Goal: Information Seeking & Learning: Find specific fact

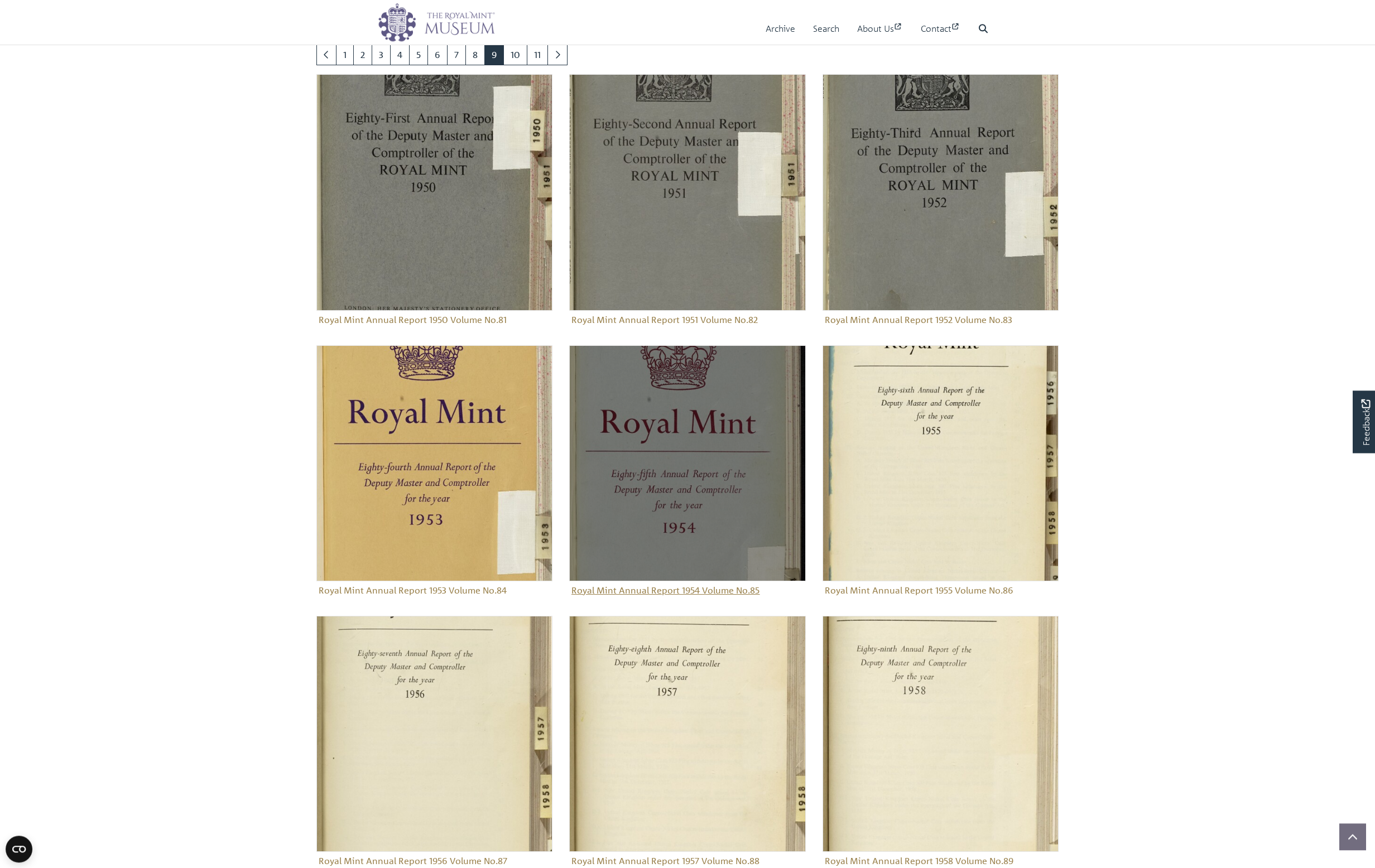
scroll to position [670, 0]
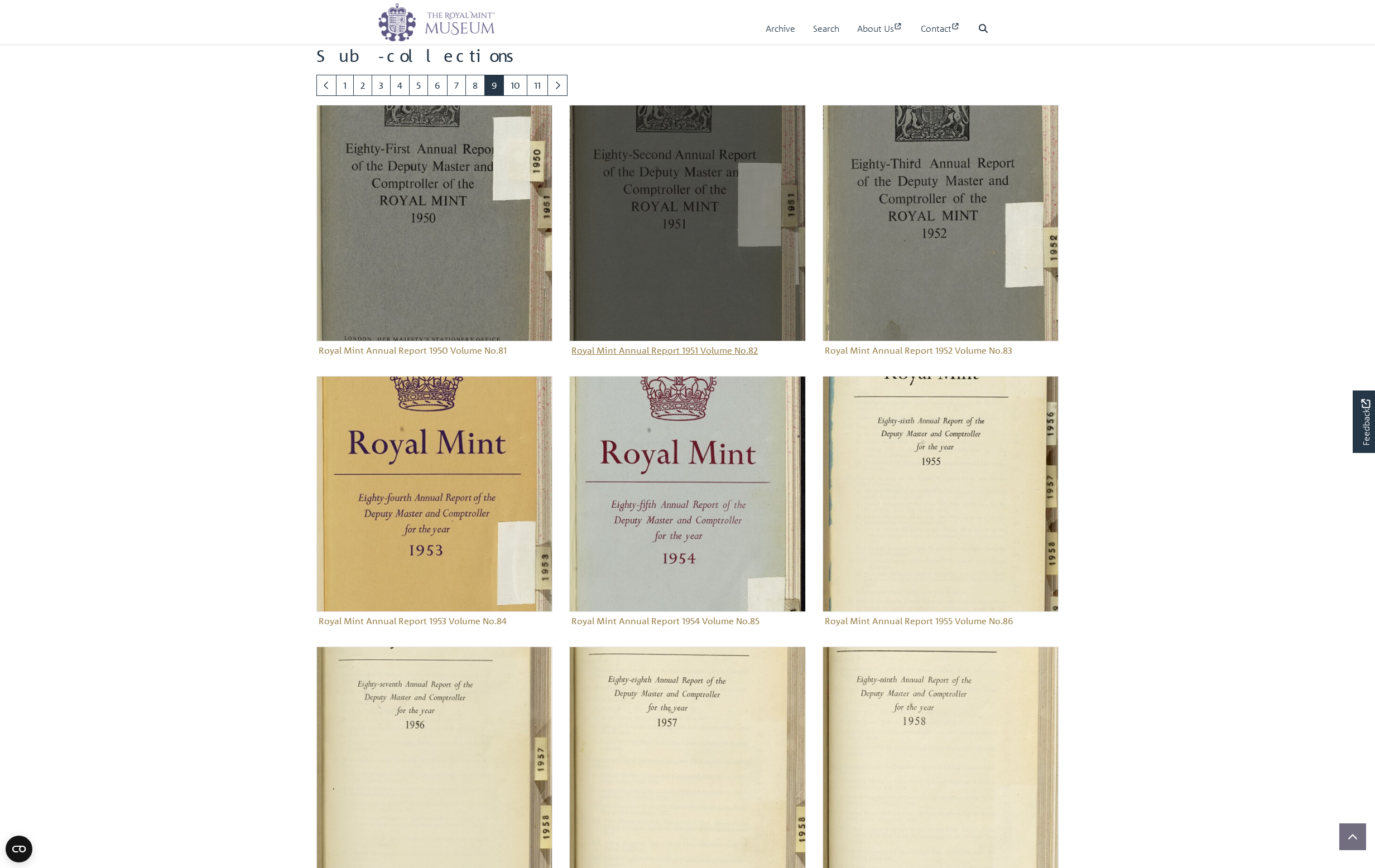
click at [648, 352] on figure "Royal Mint Annual Report 1951 Volume No.82" at bounding box center [687, 232] width 236 height 254
click at [710, 348] on figure "Royal Mint Annual Report 1951 Volume No.82" at bounding box center [687, 232] width 236 height 254
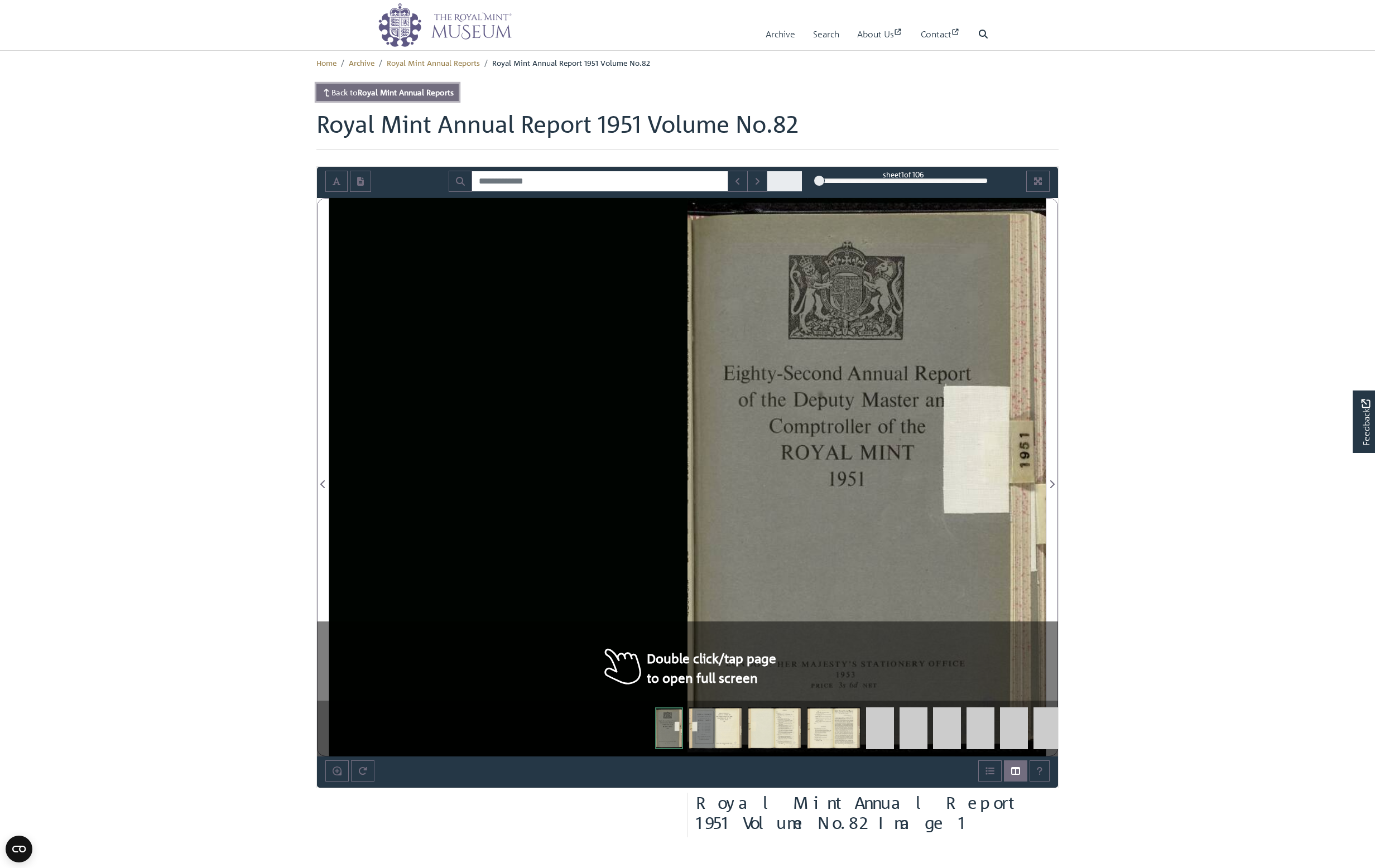
click at [372, 92] on strong "Royal Mint Annual Reports" at bounding box center [406, 91] width 96 height 10
click at [566, 180] on input "Search for" at bounding box center [600, 181] width 257 height 21
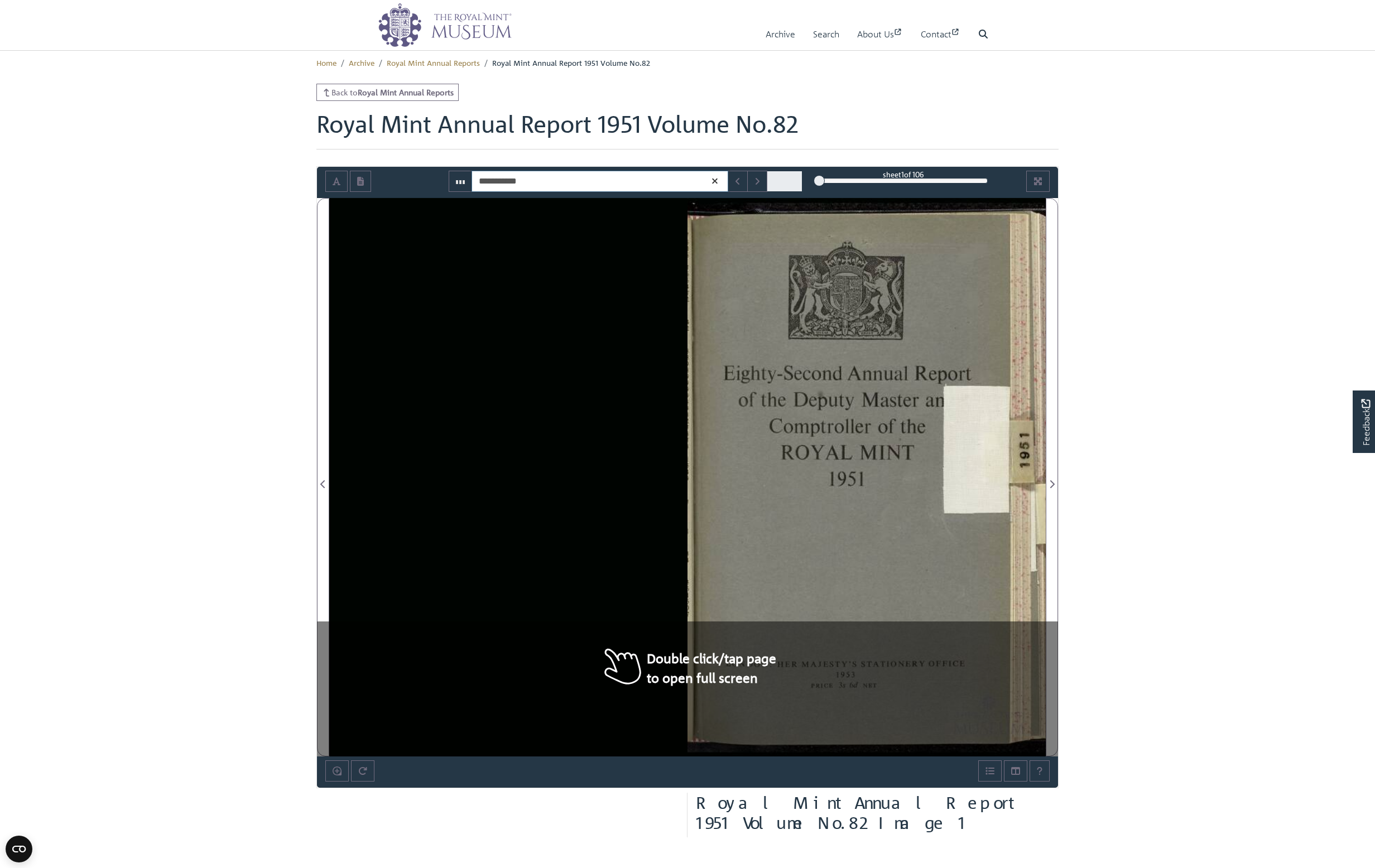
type input "**********"
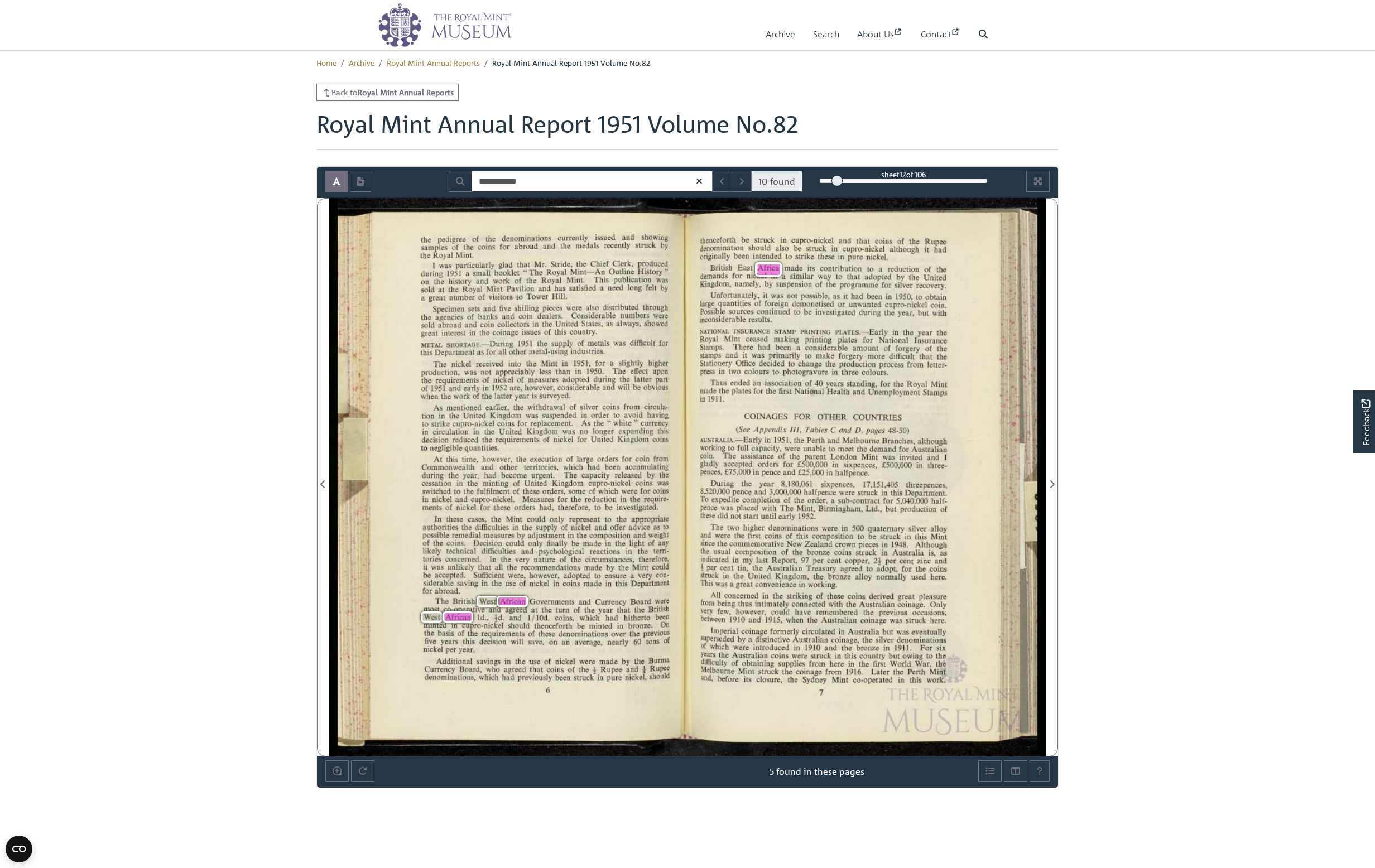
drag, startPoint x: 435, startPoint y: 363, endPoint x: 570, endPoint y: 397, distance: 139.2
click at [446, 367] on span "The" at bounding box center [439, 364] width 14 height 6
copy div "The nickel received into the Mint in 1951', for a slightly higher production, w…"
click at [400, 385] on div "the pedigree of the denominations currently issued and showing samples of the c…" at bounding box center [512, 477] width 350 height 559
click at [555, 403] on div "the pedigree of the denominations currently issued and showing samples of the c…" at bounding box center [512, 477] width 350 height 559
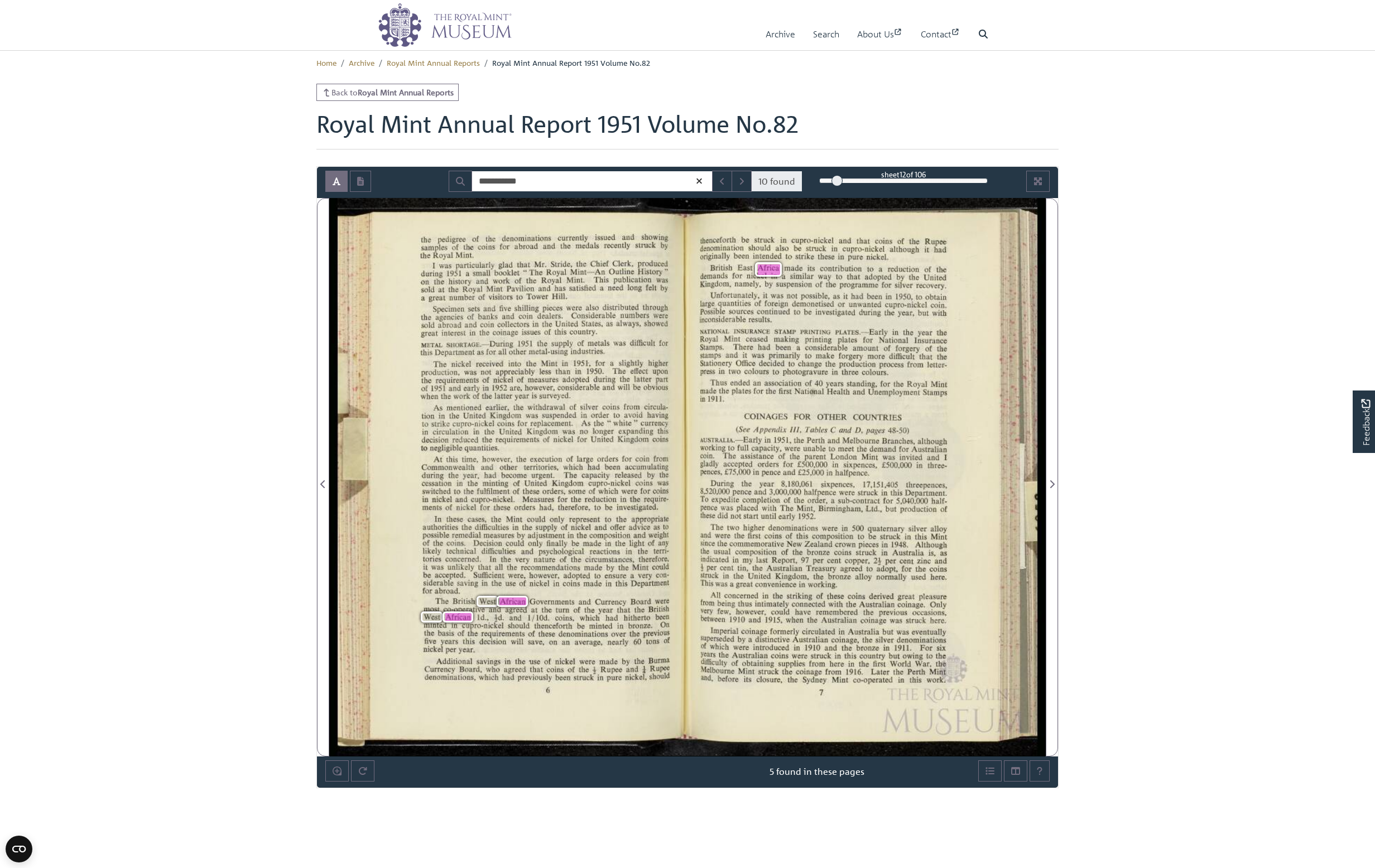
click at [420, 344] on div "METAL momma—During 1951 the supply of metals was difﬁcult for this Department a…" at bounding box center [544, 348] width 248 height 17
drag, startPoint x: 422, startPoint y: 344, endPoint x: 603, endPoint y: 353, distance: 181.2
click at [442, 348] on span "METAL" at bounding box center [431, 345] width 21 height 5
copy div "METAL momma—During 1951 the supply of metals was difﬁcult for this Department a…"
click at [521, 380] on span "of" at bounding box center [522, 380] width 11 height 8
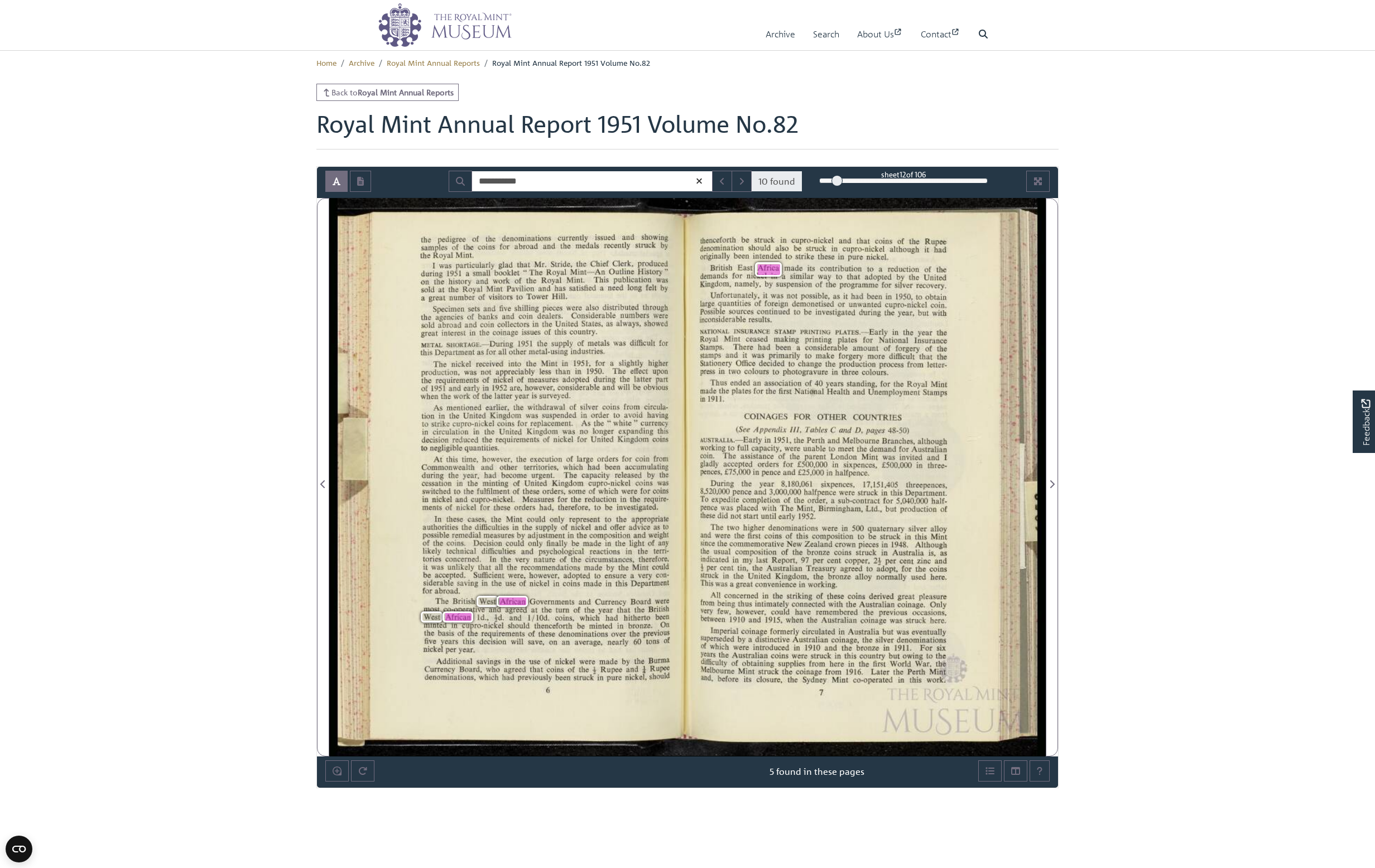
drag, startPoint x: 432, startPoint y: 409, endPoint x: 498, endPoint y: 448, distance: 76.7
click at [498, 448] on div "As mentioned earlier, the withdrawal of silver coins from circula- tion in the …" at bounding box center [544, 428] width 247 height 49
copy div "As mentioned earlier, the withdrawal of silver coins from circula- tion in the …"
click at [491, 474] on span "had" at bounding box center [493, 475] width 18 height 8
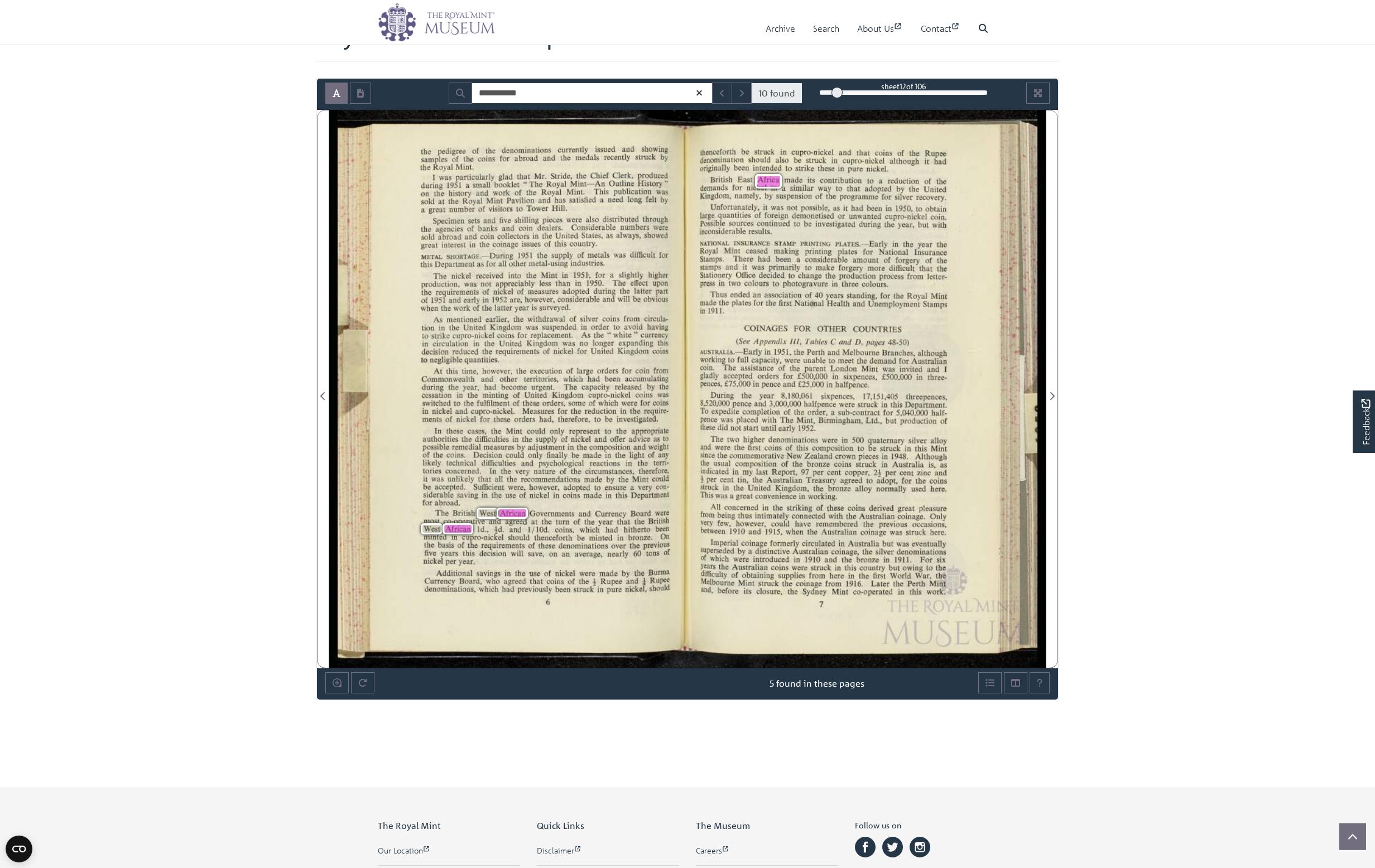
scroll to position [64, 0]
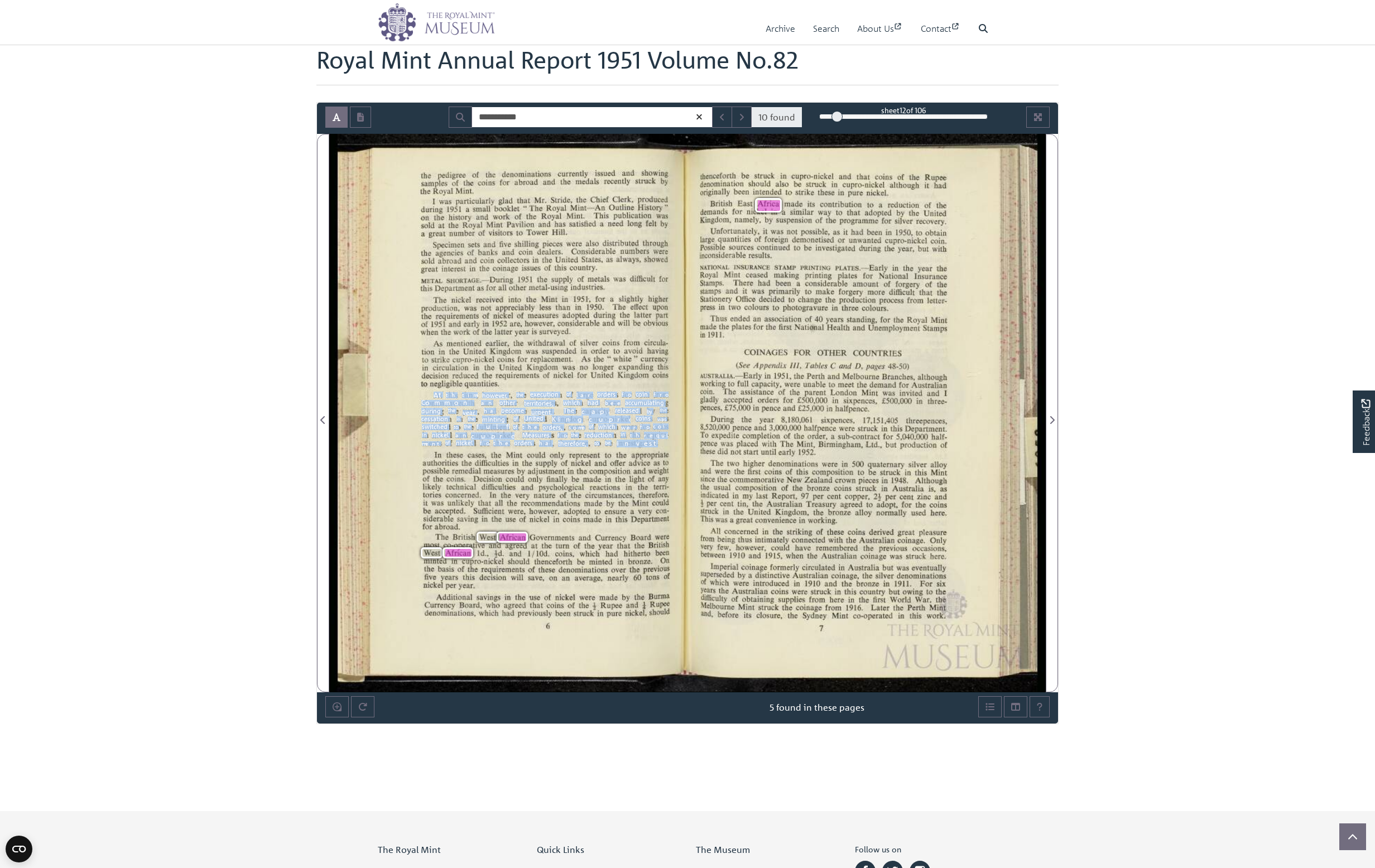
drag, startPoint x: 435, startPoint y: 392, endPoint x: 656, endPoint y: 444, distance: 227.0
click at [443, 398] on span "At" at bounding box center [438, 394] width 10 height 6
copy div "At this time, however, the execution of large orders for coin from Commonwealth…"
click at [476, 485] on div "In these cases, the Mint could only represent to the appropriate authorities th…" at bounding box center [546, 491] width 247 height 78
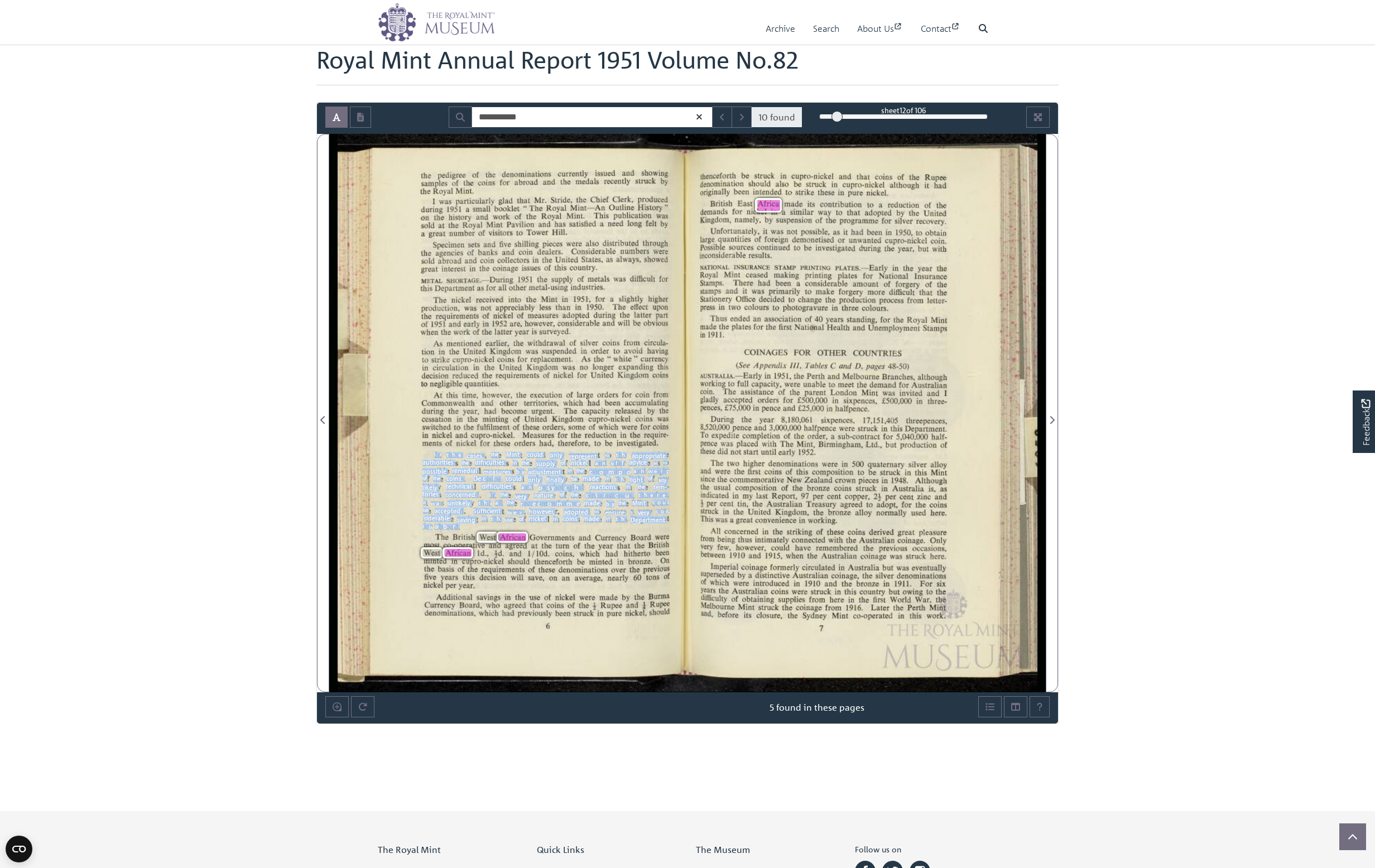
drag, startPoint x: 435, startPoint y: 454, endPoint x: 459, endPoint y: 528, distance: 77.8
click at [441, 457] on span "In" at bounding box center [437, 455] width 7 height 6
copy div "In these cases, the Mint could only represent to the appropriate authorities th…"
click at [586, 544] on span "the" at bounding box center [587, 545] width 7 height 6
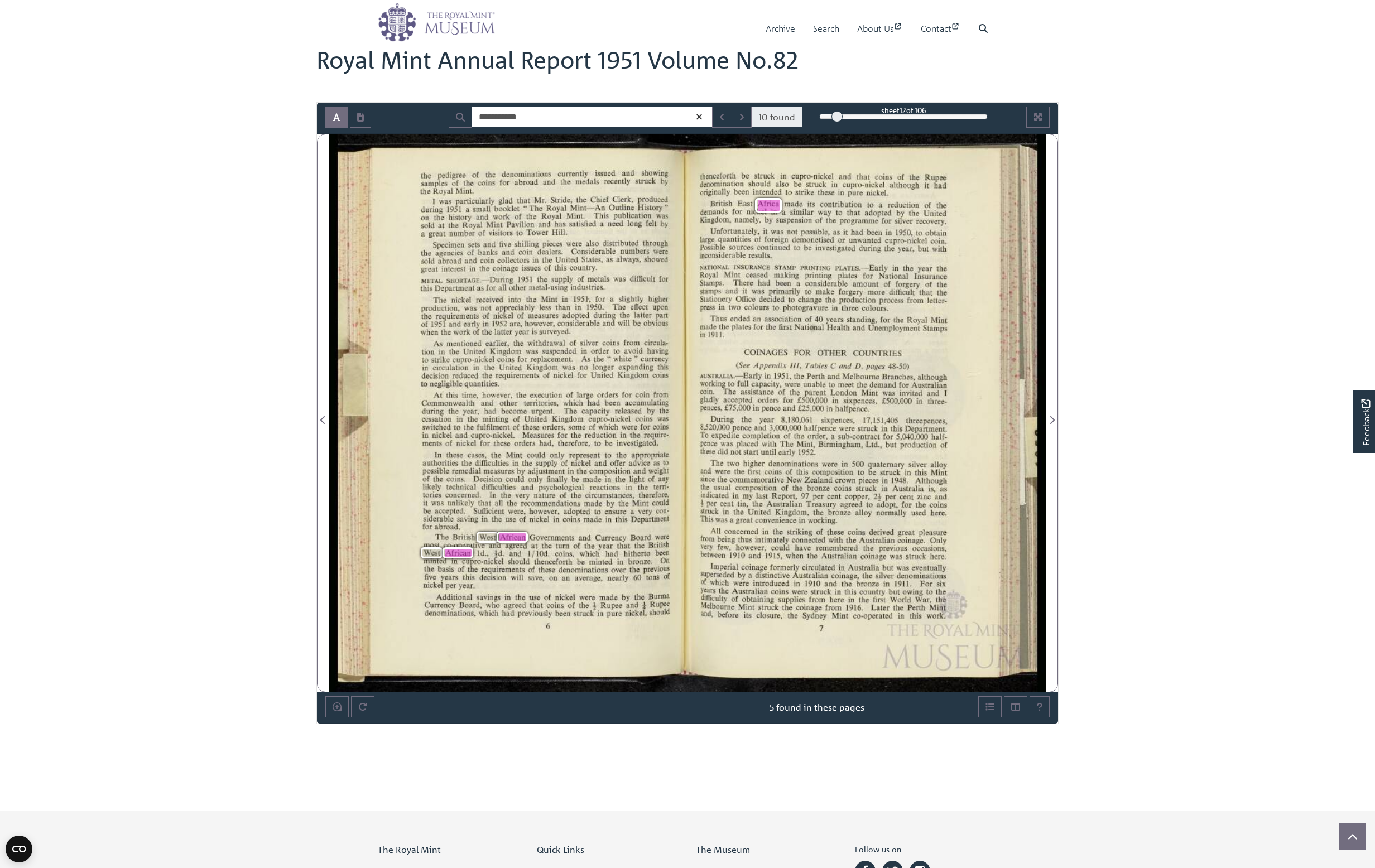
click at [629, 575] on div "The British West Africa n Governments and Currency Board were most co-operative…" at bounding box center [546, 562] width 247 height 56
drag, startPoint x: 437, startPoint y: 536, endPoint x: 474, endPoint y: 588, distance: 63.8
click at [448, 540] on span "The" at bounding box center [442, 536] width 14 height 6
copy div "The British West Africa n Governments and Currency Board were most co-operative…"
click at [590, 505] on span "made" at bounding box center [592, 503] width 16 height 8
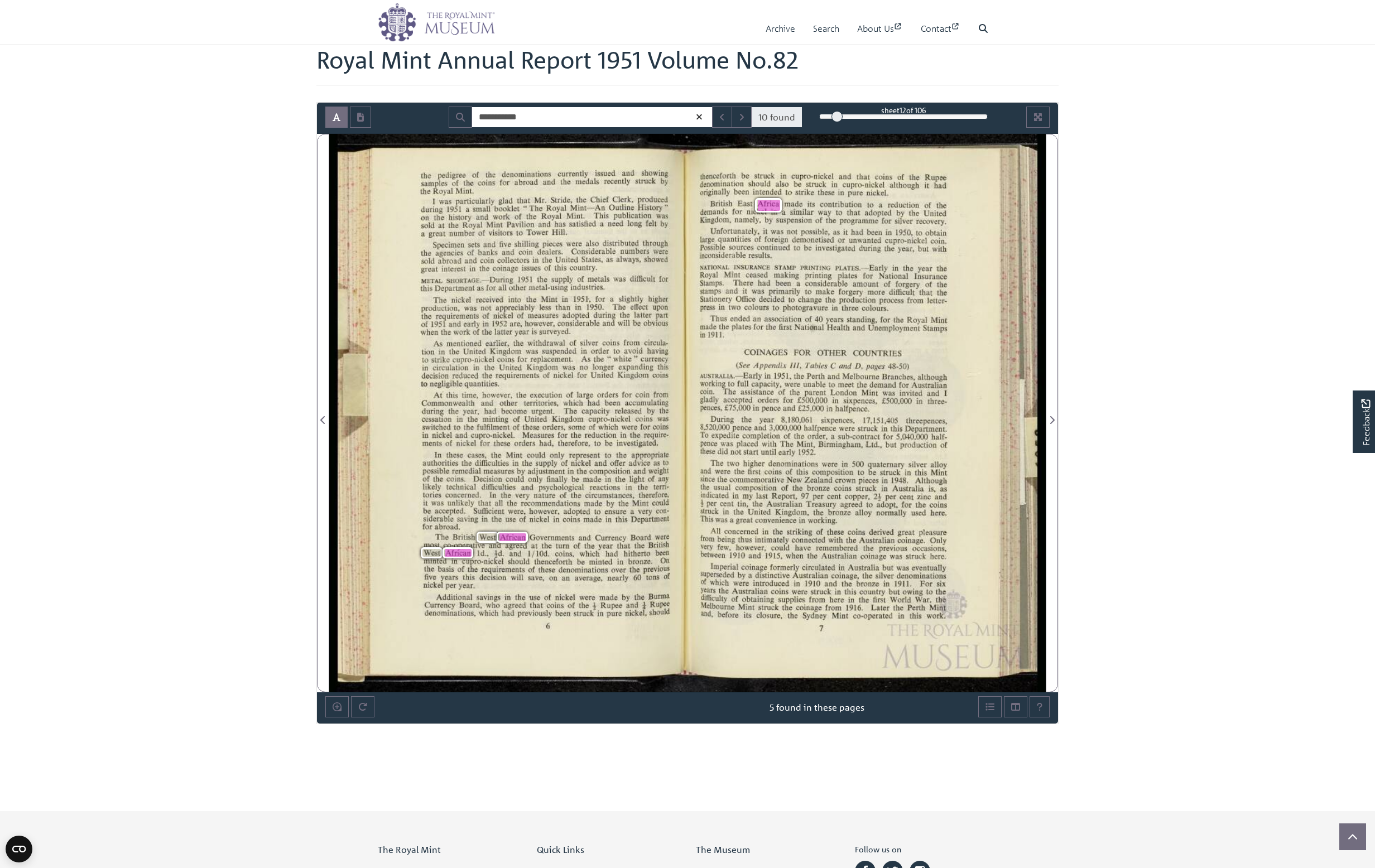
click at [528, 592] on div "the pedigree of the denominations currently issued and showing samples of the c…" at bounding box center [512, 413] width 350 height 559
click at [744, 119] on icon "Next Match" at bounding box center [742, 117] width 6 height 9
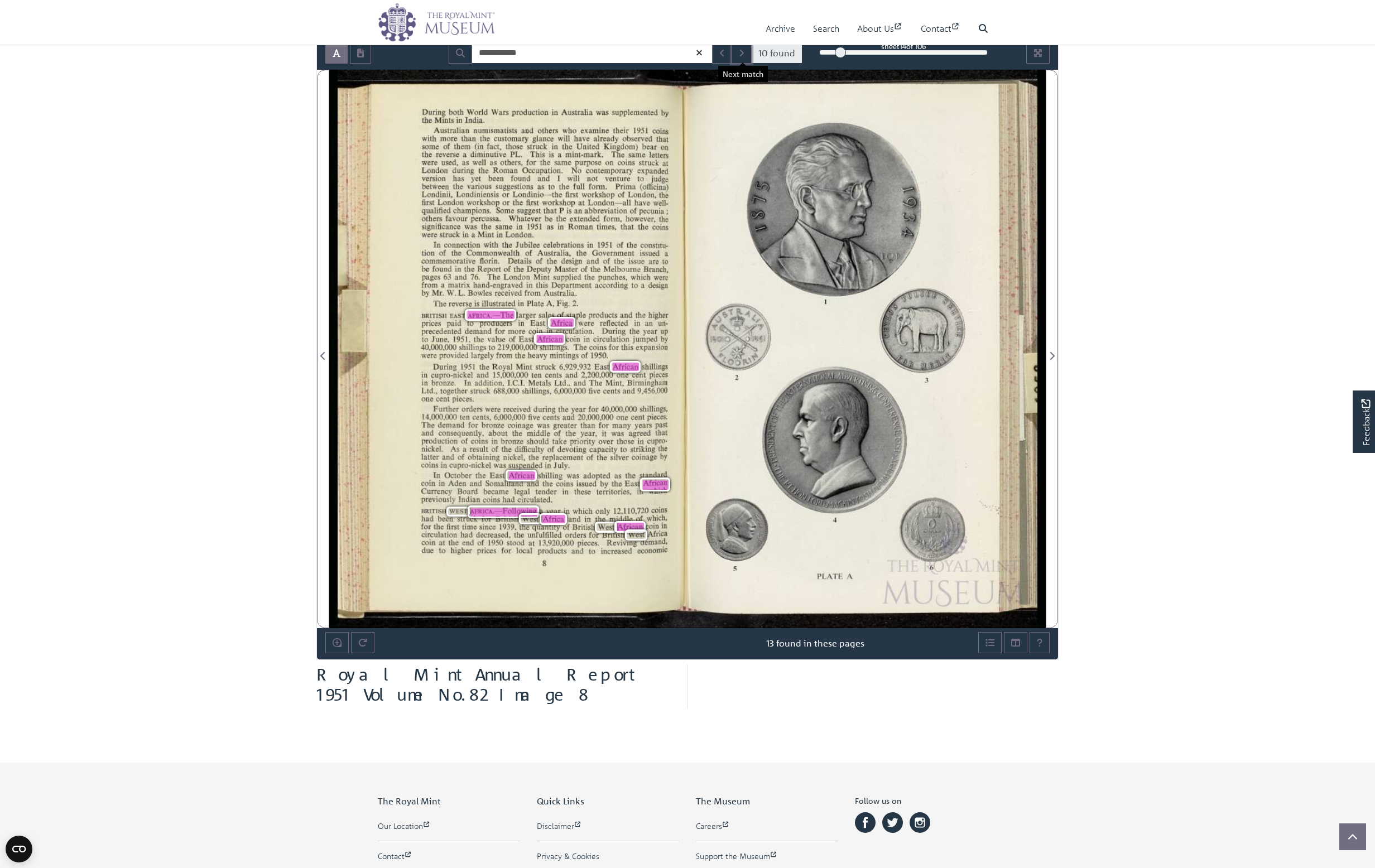
scroll to position [193, 0]
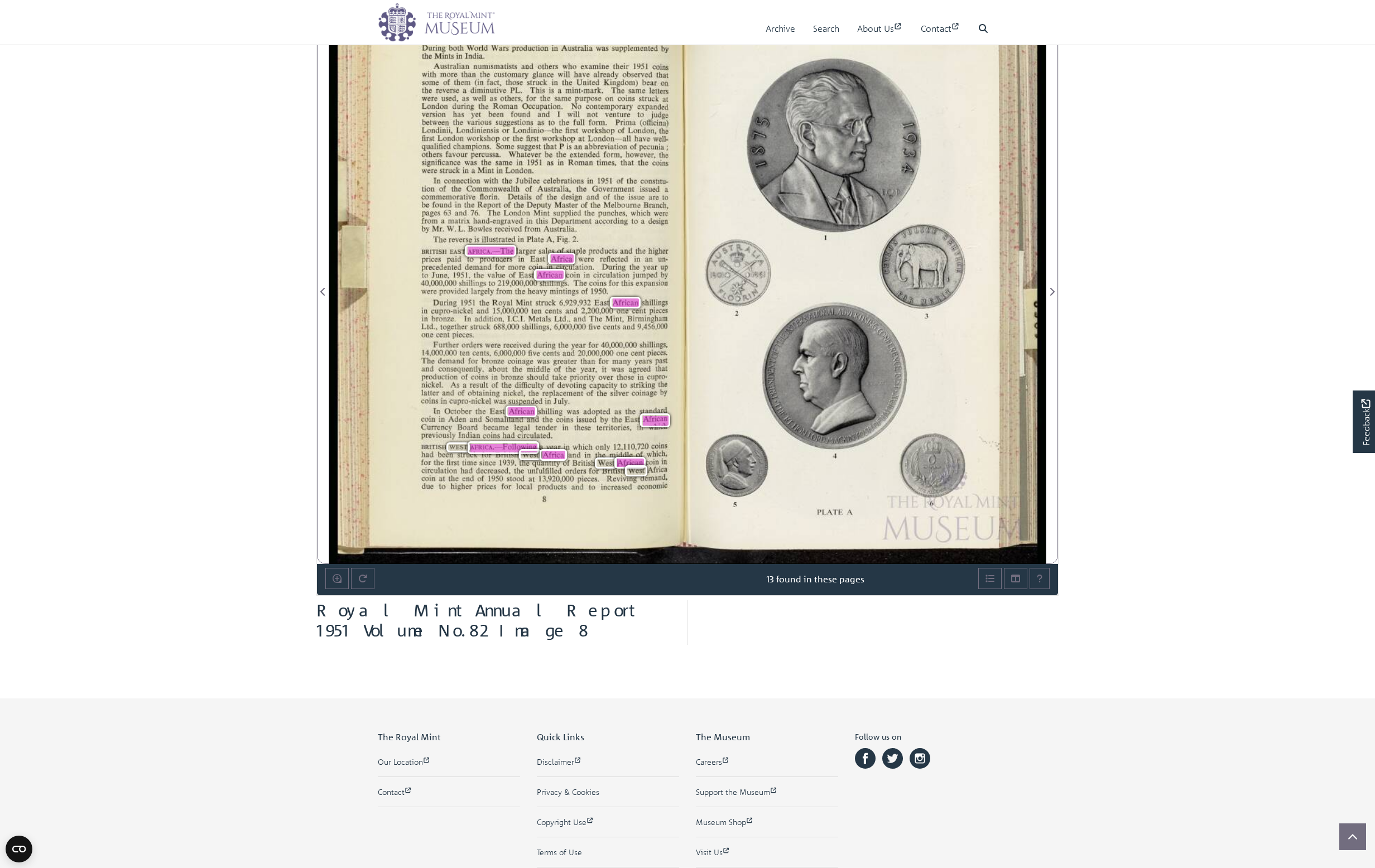
drag, startPoint x: 422, startPoint y: 444, endPoint x: 666, endPoint y: 488, distance: 247.9
click at [446, 450] on span "BRITISH" at bounding box center [433, 447] width 25 height 5
copy div "BRITISH WEST AFRICA .-—F0110Wing a year in which only 12,110,720 coins had been…"
click at [489, 498] on div "During both World Wars production in Australia was supplemented by the Mints in…" at bounding box center [512, 285] width 350 height 559
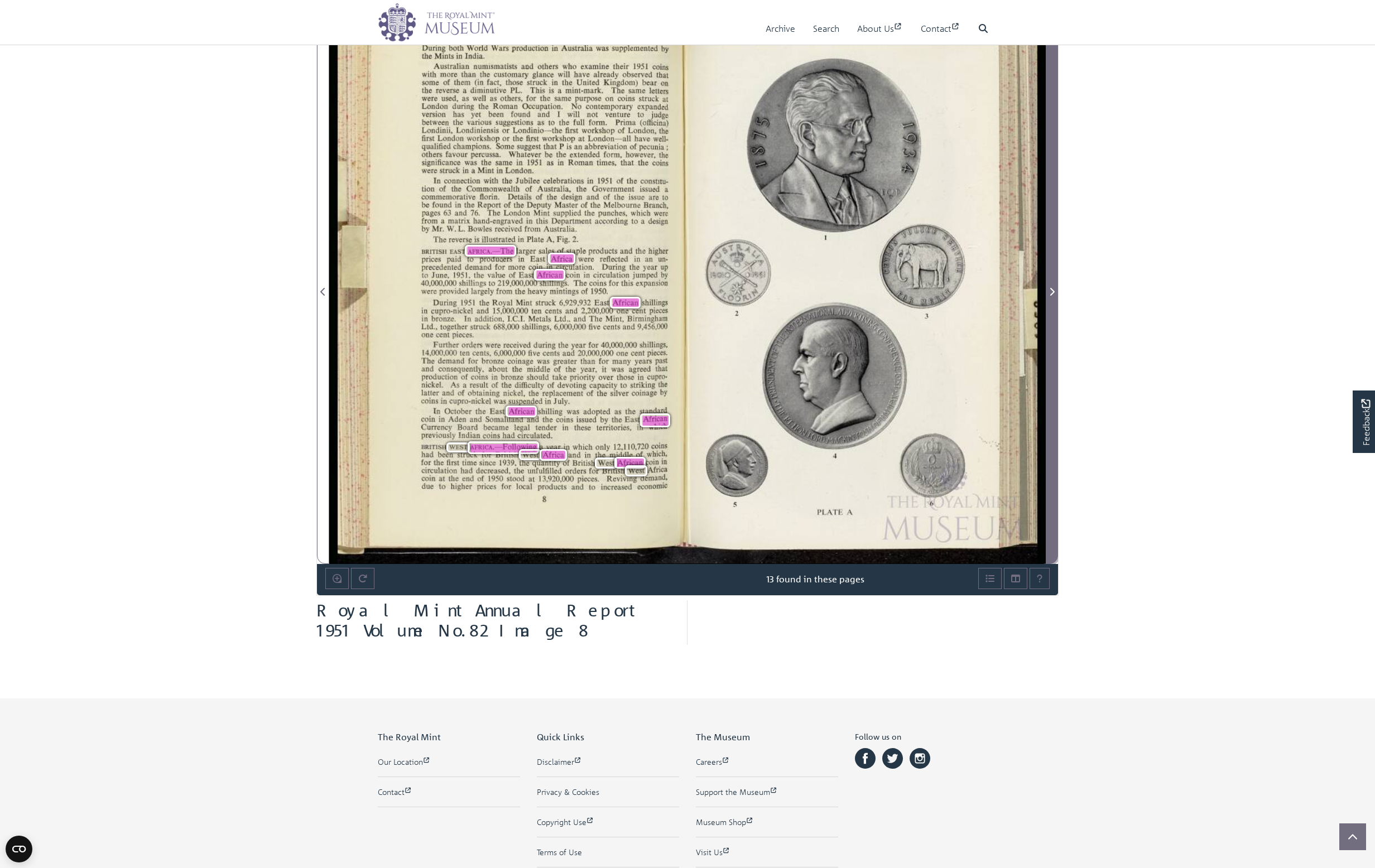
click at [1053, 291] on icon "Next Page" at bounding box center [1052, 292] width 6 height 9
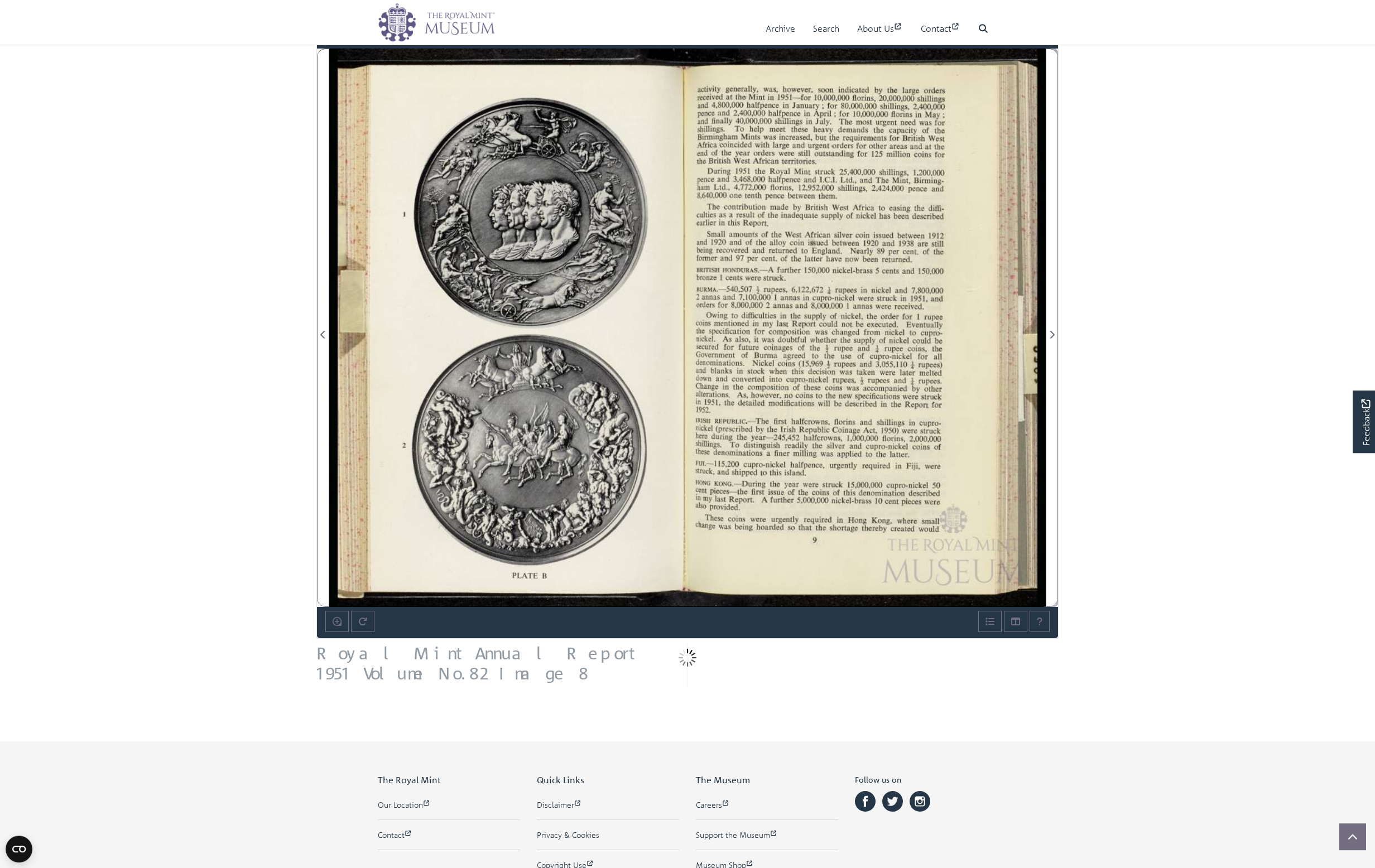
scroll to position [64, 0]
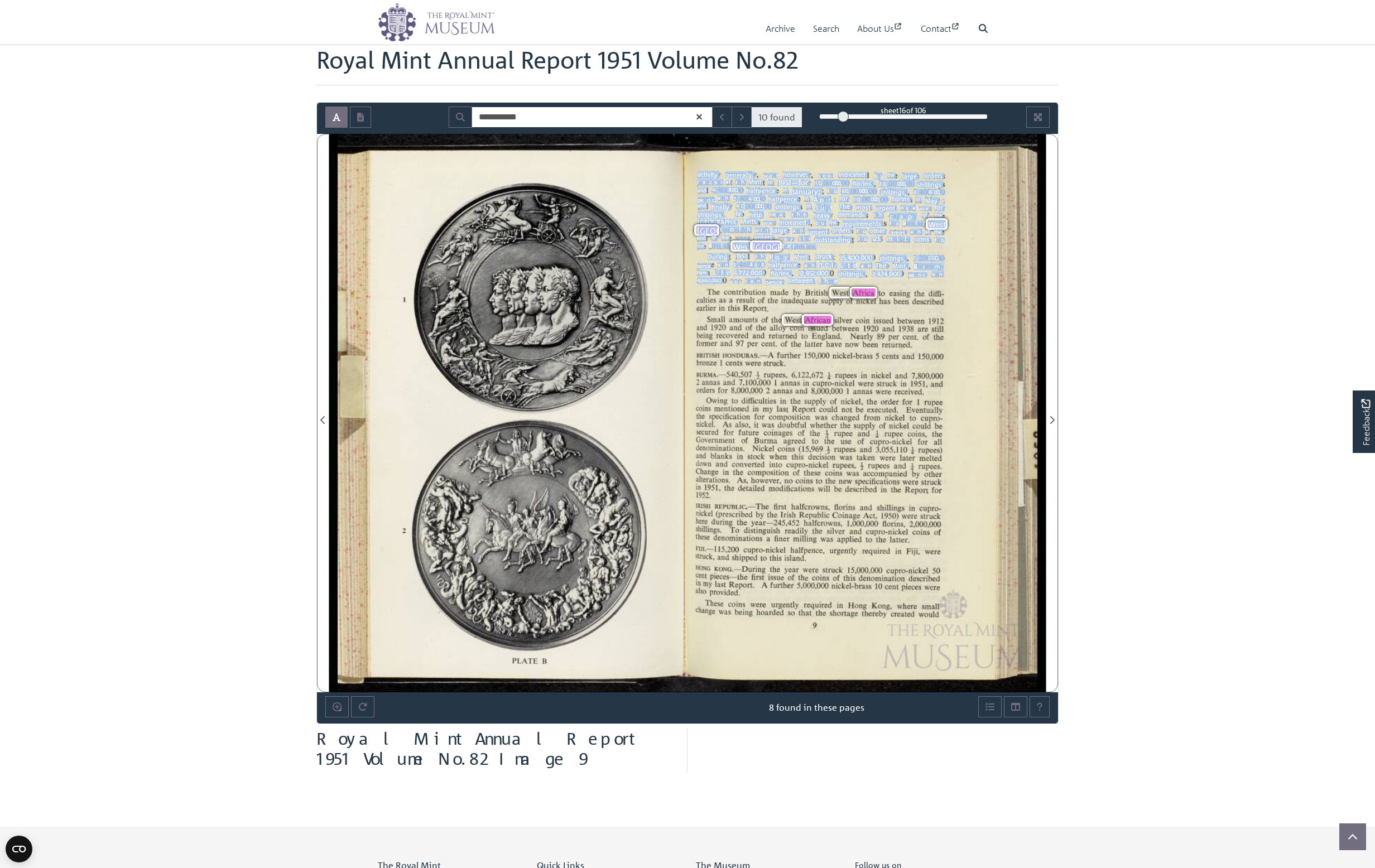
drag, startPoint x: 700, startPoint y: 176, endPoint x: 836, endPoint y: 282, distance: 172.4
click at [720, 178] on span "activity" at bounding box center [709, 174] width 23 height 7
copy div "activity generally, was, however, soon indicated by the large orders received a…"
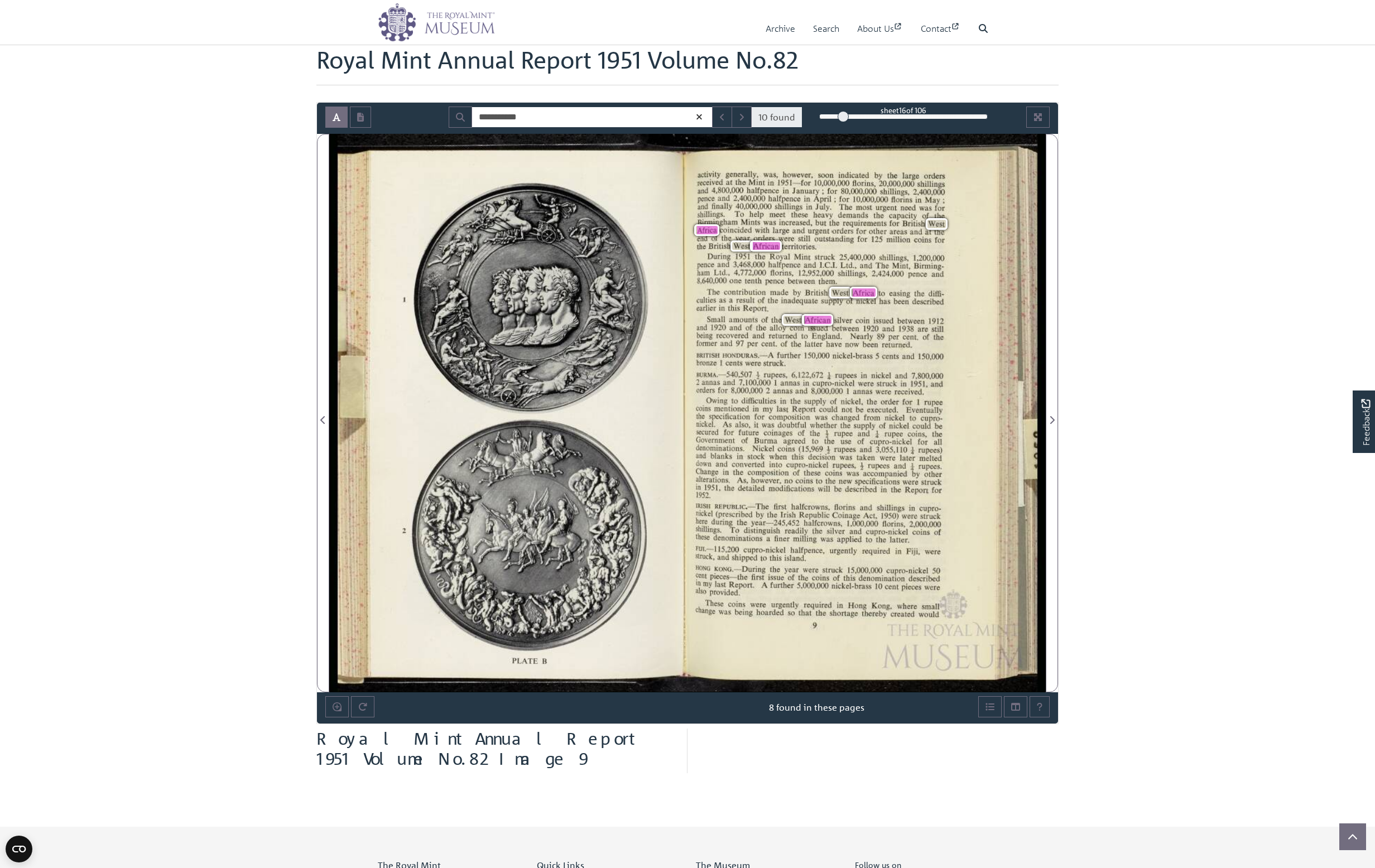
click at [731, 305] on span "this" at bounding box center [739, 307] width 22 height 8
drag, startPoint x: 915, startPoint y: 344, endPoint x: 797, endPoint y: 334, distance: 118.4
click at [797, 334] on div "Small amounts of the West Africa n silver coin issued between 1912 and 1920 and…" at bounding box center [820, 332] width 247 height 31
drag, startPoint x: 709, startPoint y: 321, endPoint x: 912, endPoint y: 346, distance: 204.5
click at [725, 322] on span "Small" at bounding box center [716, 319] width 18 height 6
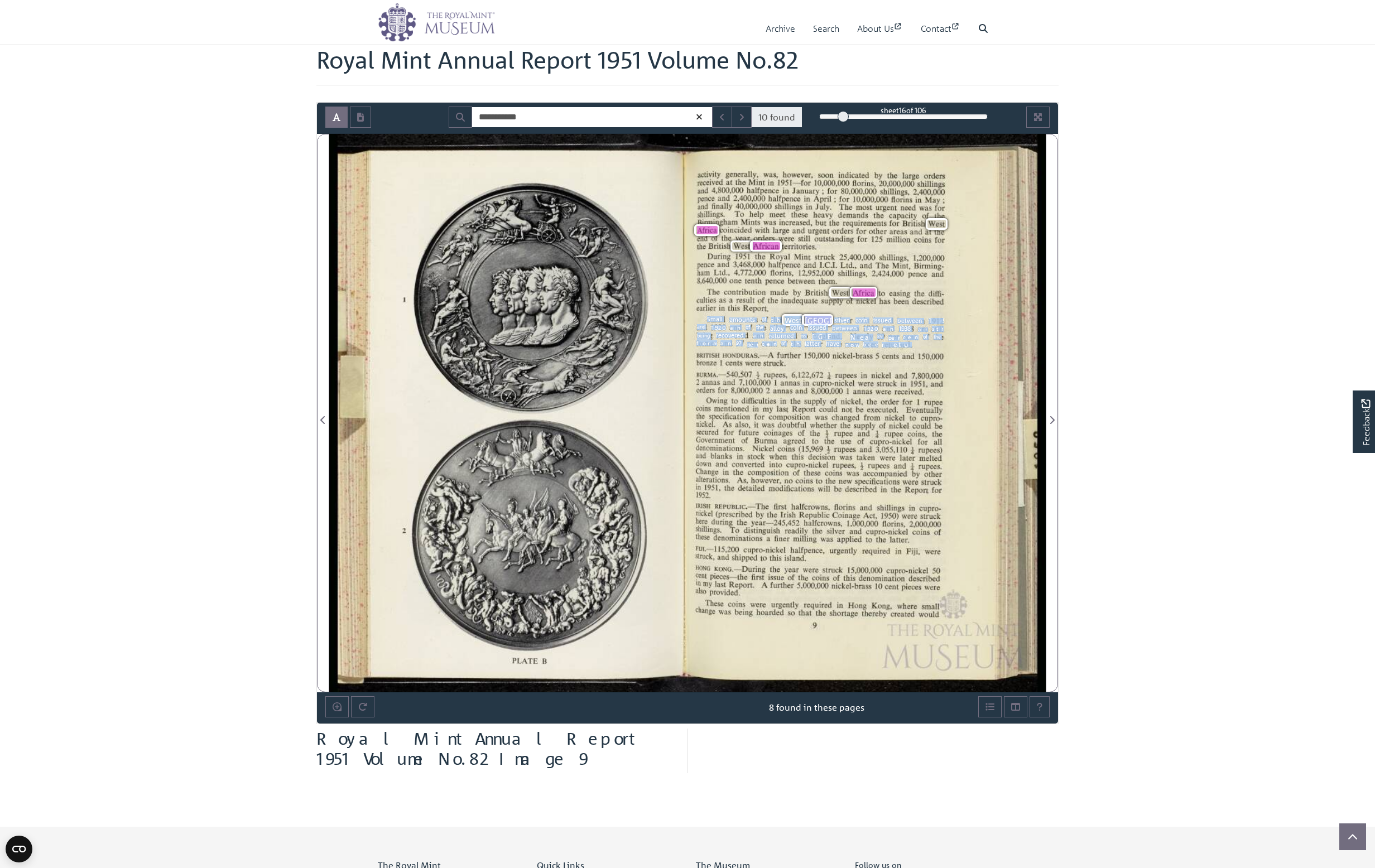
copy div "Small amounts of the West Africa n silver coin issued between 1912 and 1920 and…"
drag, startPoint x: 529, startPoint y: 117, endPoint x: 318, endPoint y: 93, distance: 212.4
click at [472, 106] on input "**********" at bounding box center [592, 117] width 241 height 21
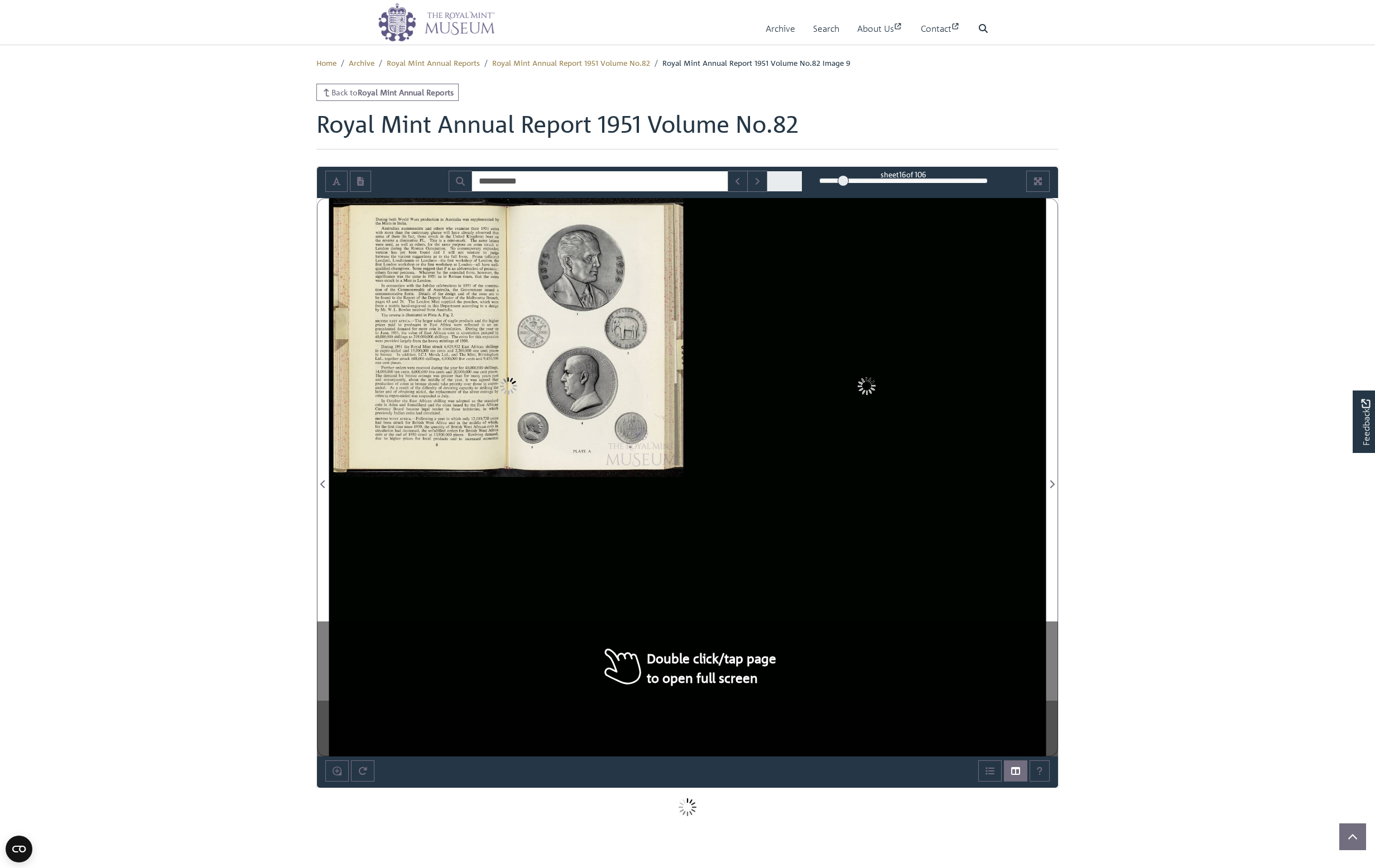
scroll to position [64, 0]
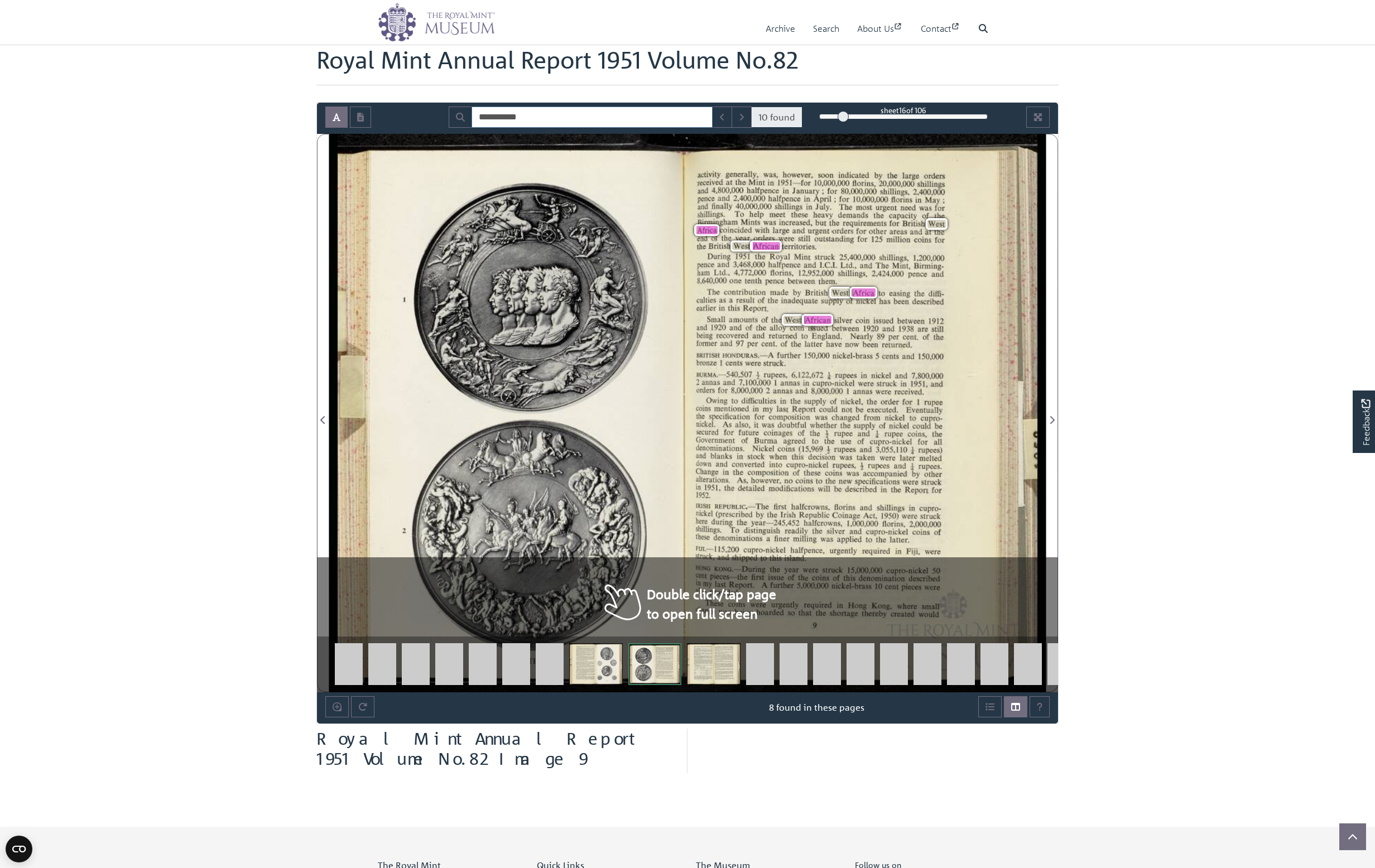
drag, startPoint x: 546, startPoint y: 117, endPoint x: 450, endPoint y: 112, distance: 96.1
click at [472, 112] on input "**********" at bounding box center [592, 117] width 241 height 21
click at [772, 419] on div at bounding box center [687, 413] width 716 height 559
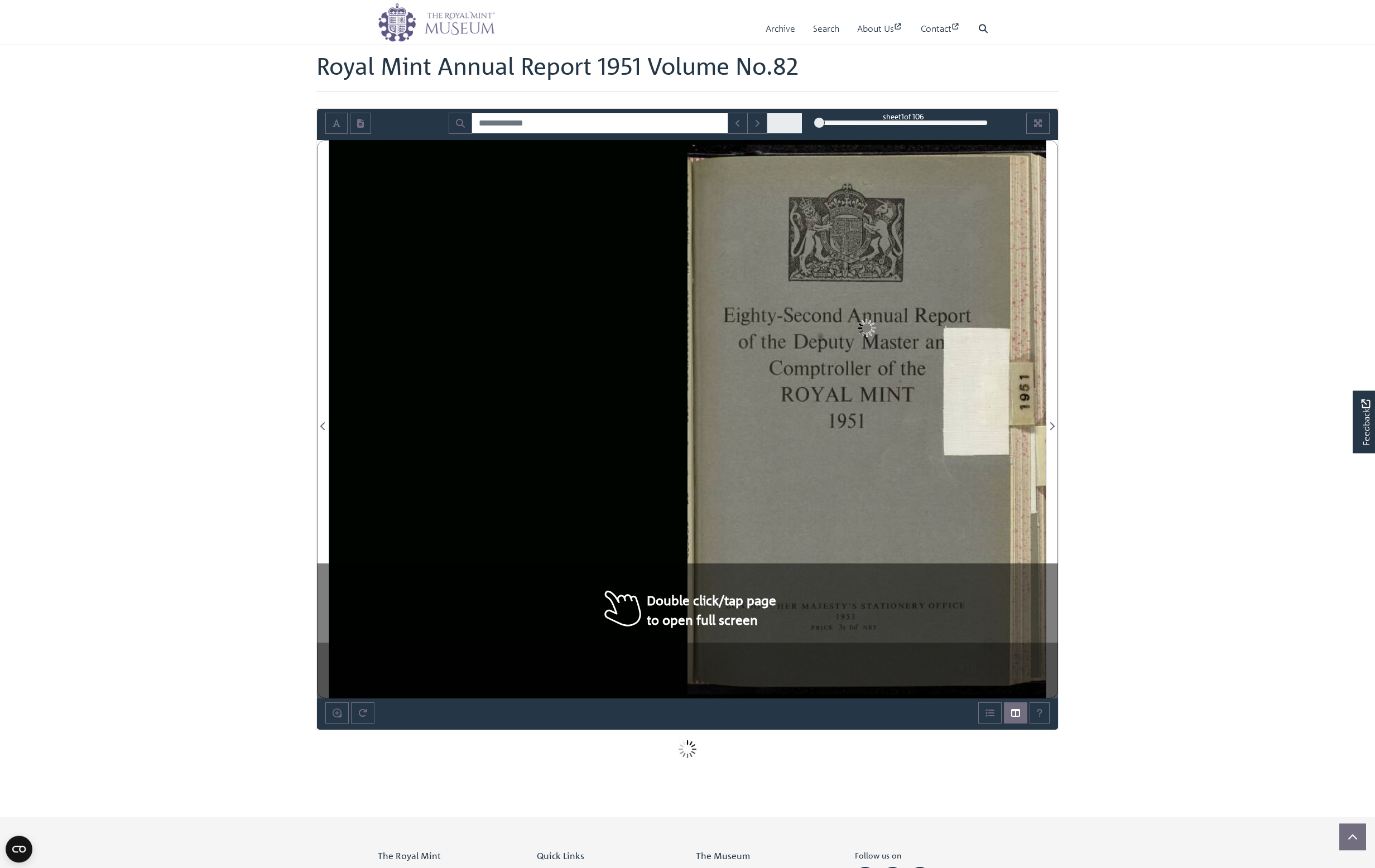
scroll to position [49, 0]
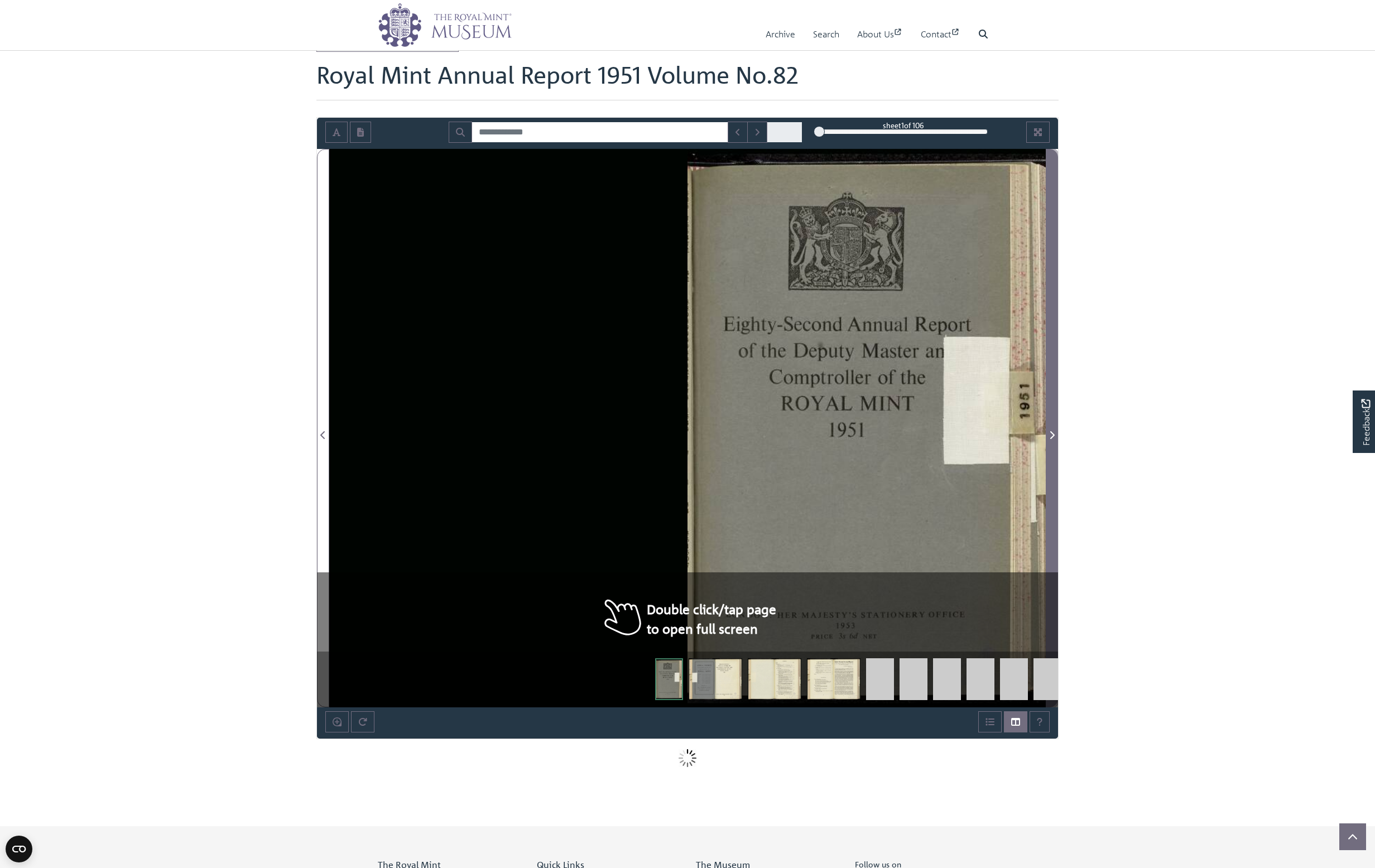
click at [1055, 435] on span "Next Page" at bounding box center [1052, 435] width 11 height 14
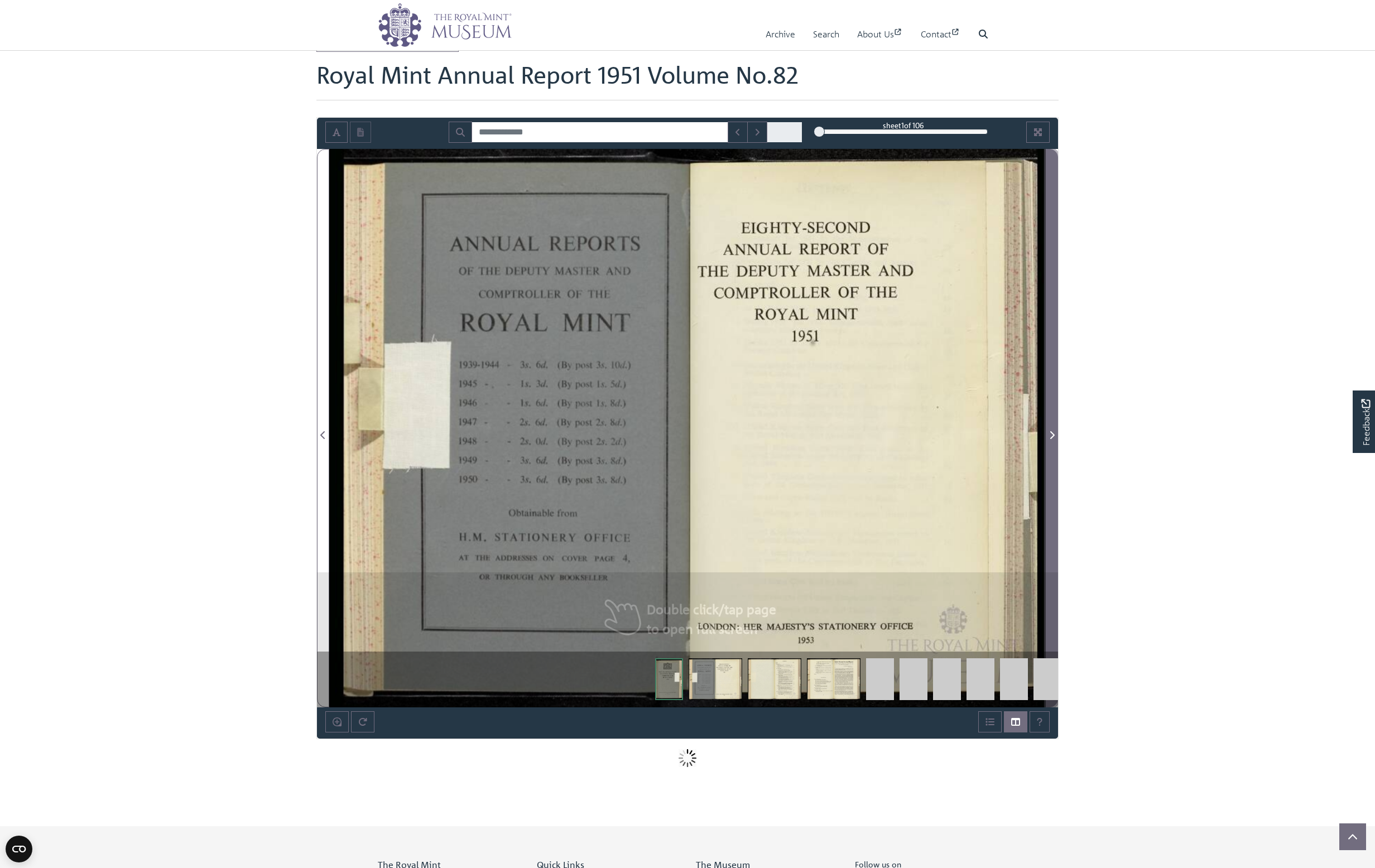
click at [1053, 435] on icon "Next Page" at bounding box center [1053, 435] width 5 height 8
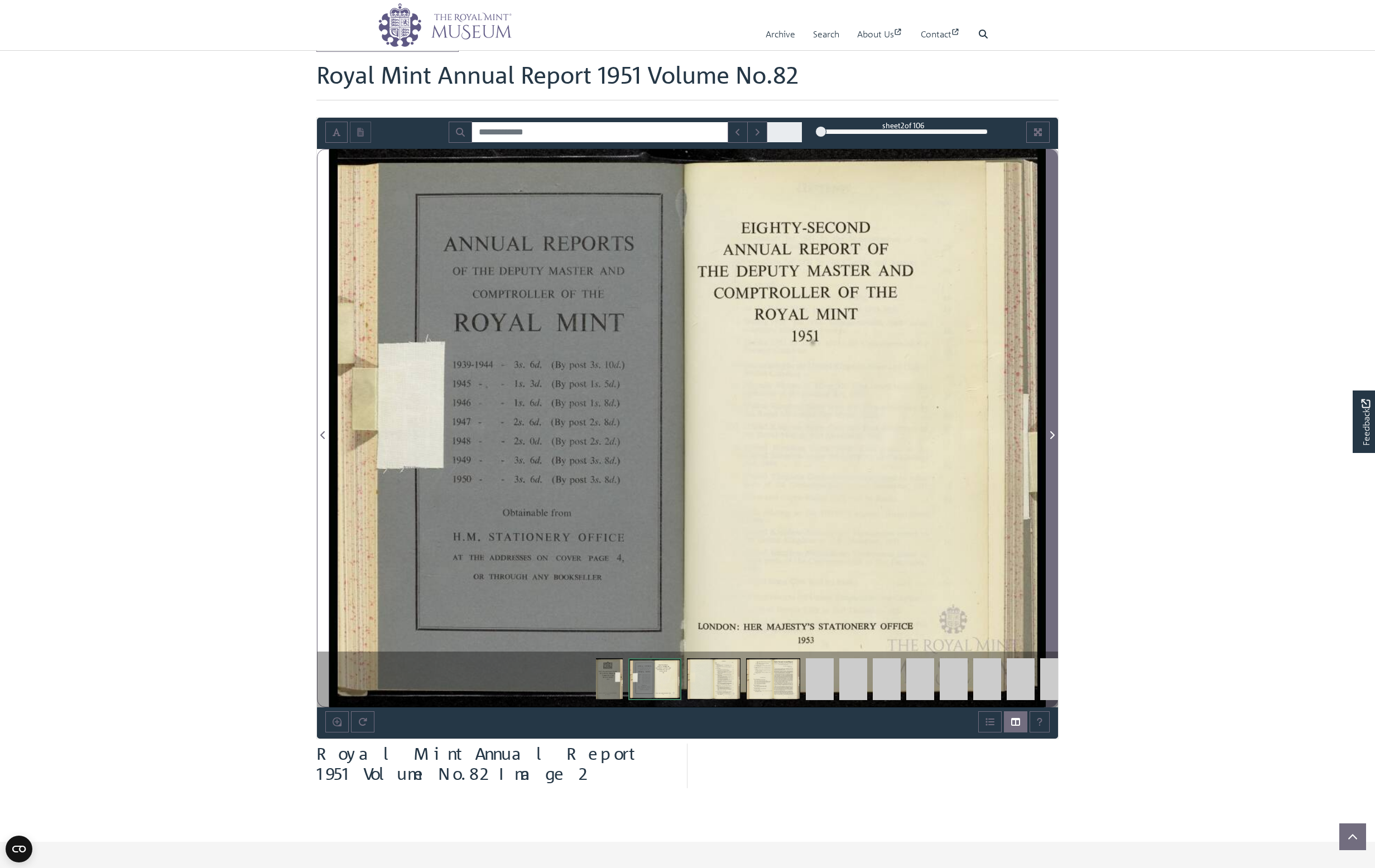
click at [1053, 435] on icon "Next Page" at bounding box center [1053, 435] width 5 height 8
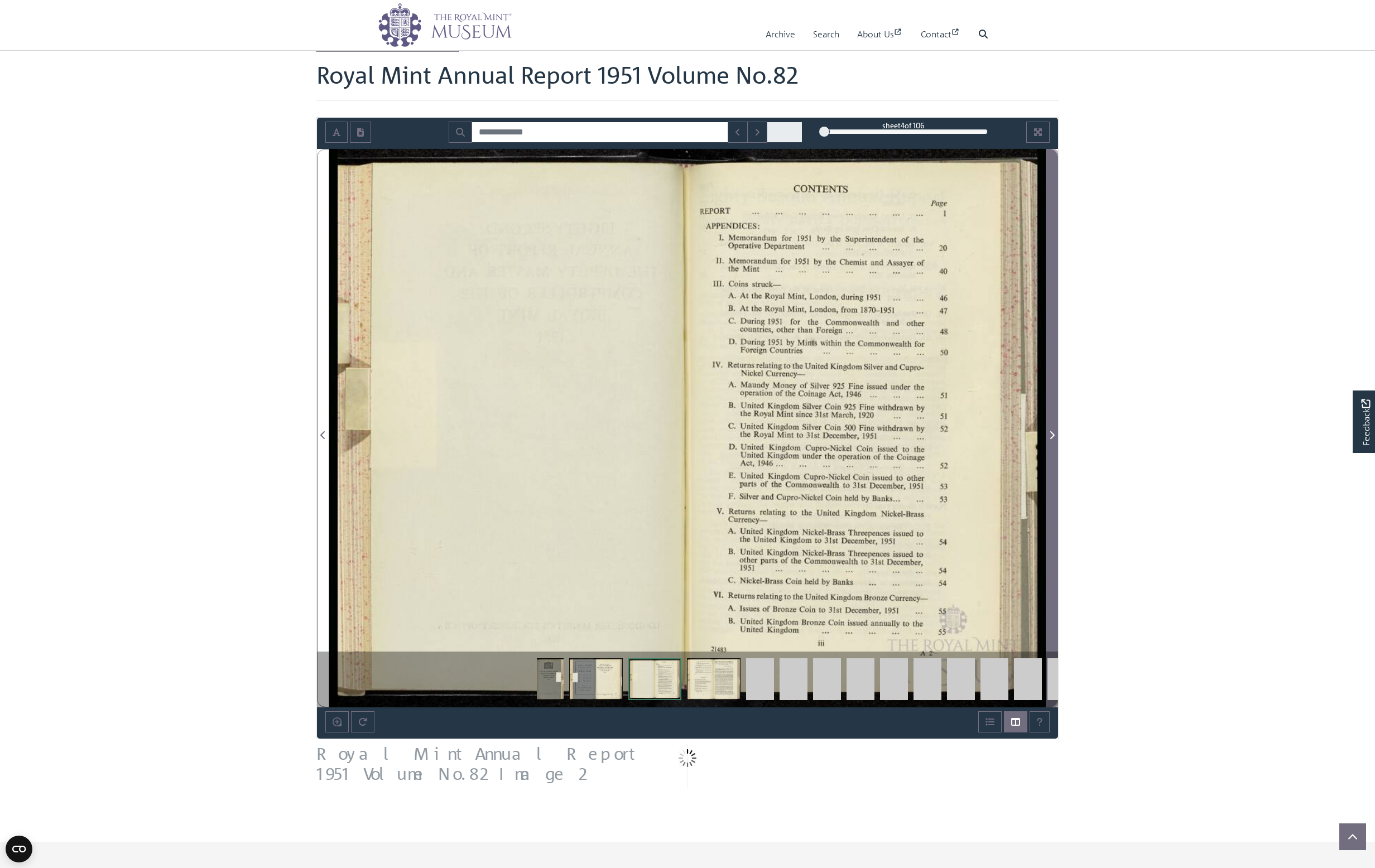
click at [1053, 434] on icon "Next Page" at bounding box center [1052, 435] width 6 height 9
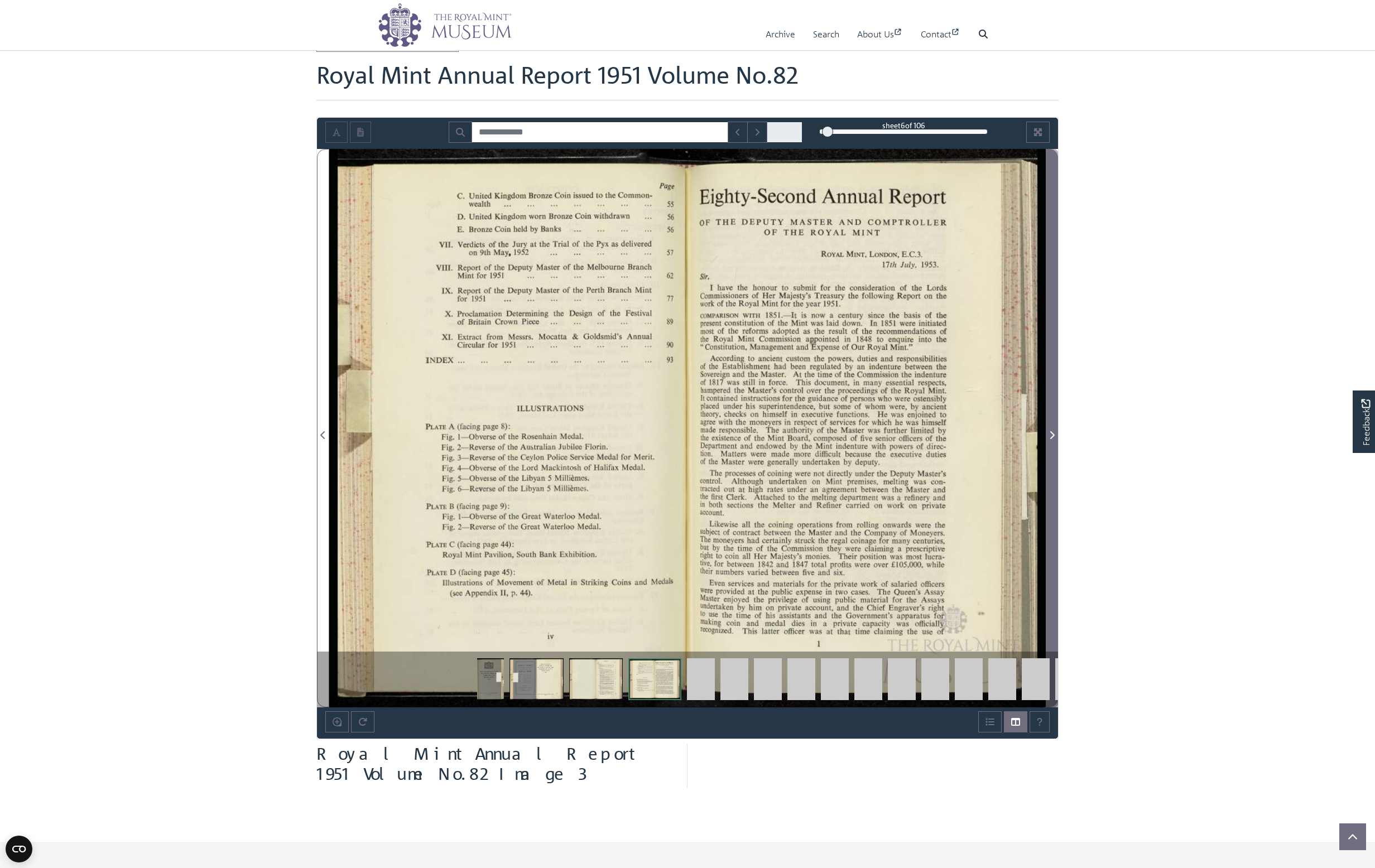
click at [1053, 434] on icon "Next Page" at bounding box center [1052, 435] width 6 height 9
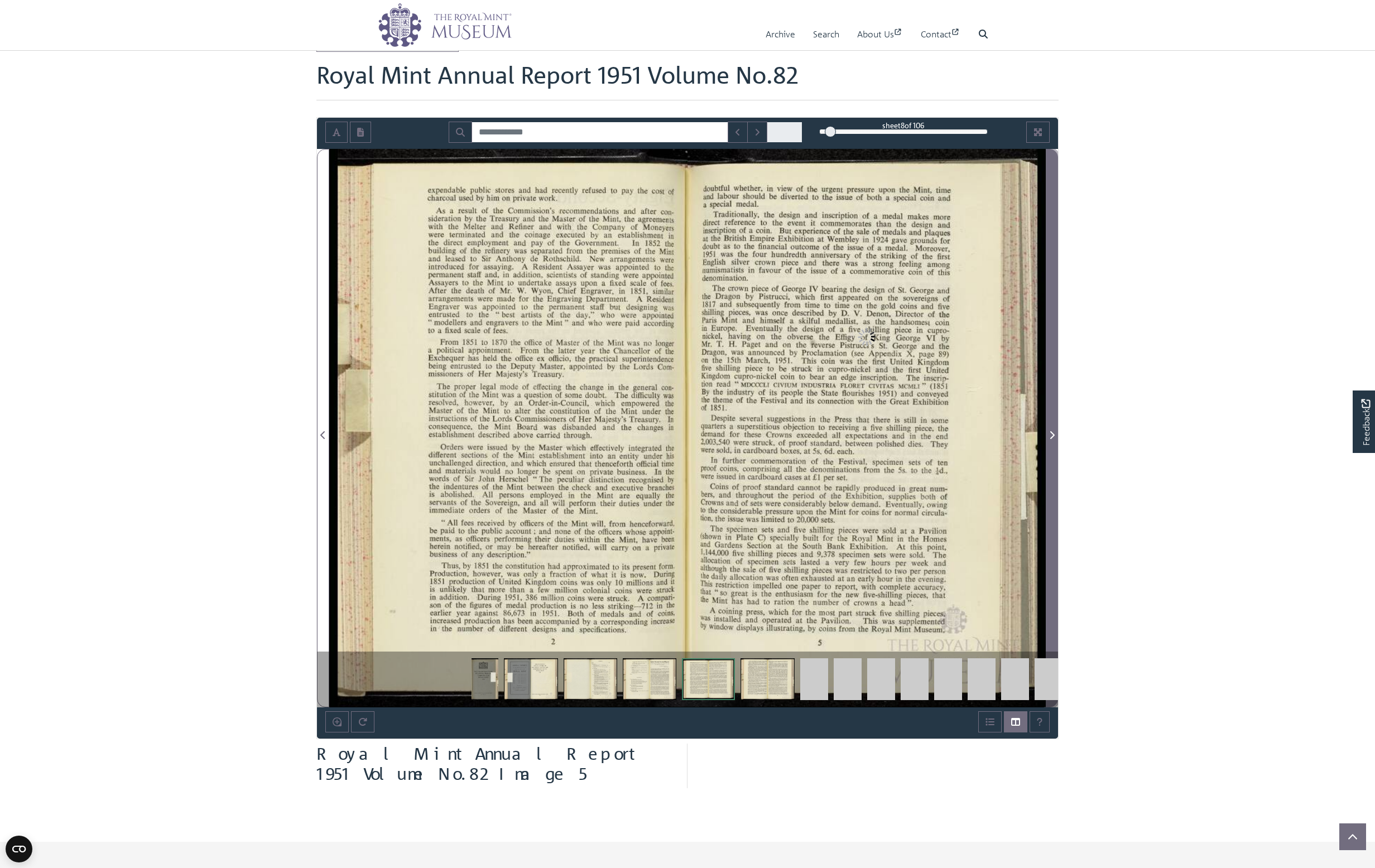
click at [1053, 434] on icon "Next Page" at bounding box center [1052, 435] width 6 height 9
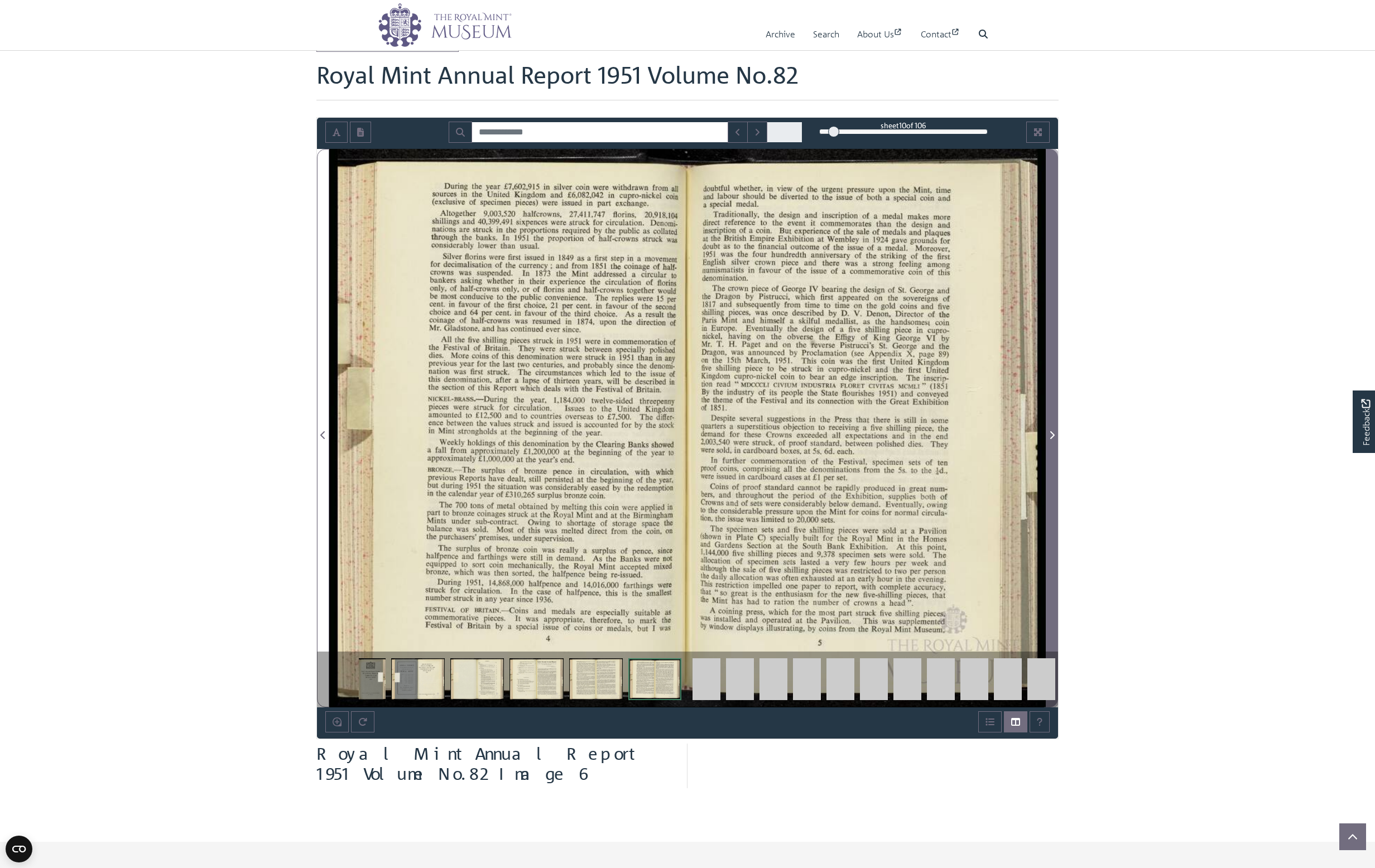
click at [1053, 434] on icon "Next Page" at bounding box center [1052, 435] width 6 height 9
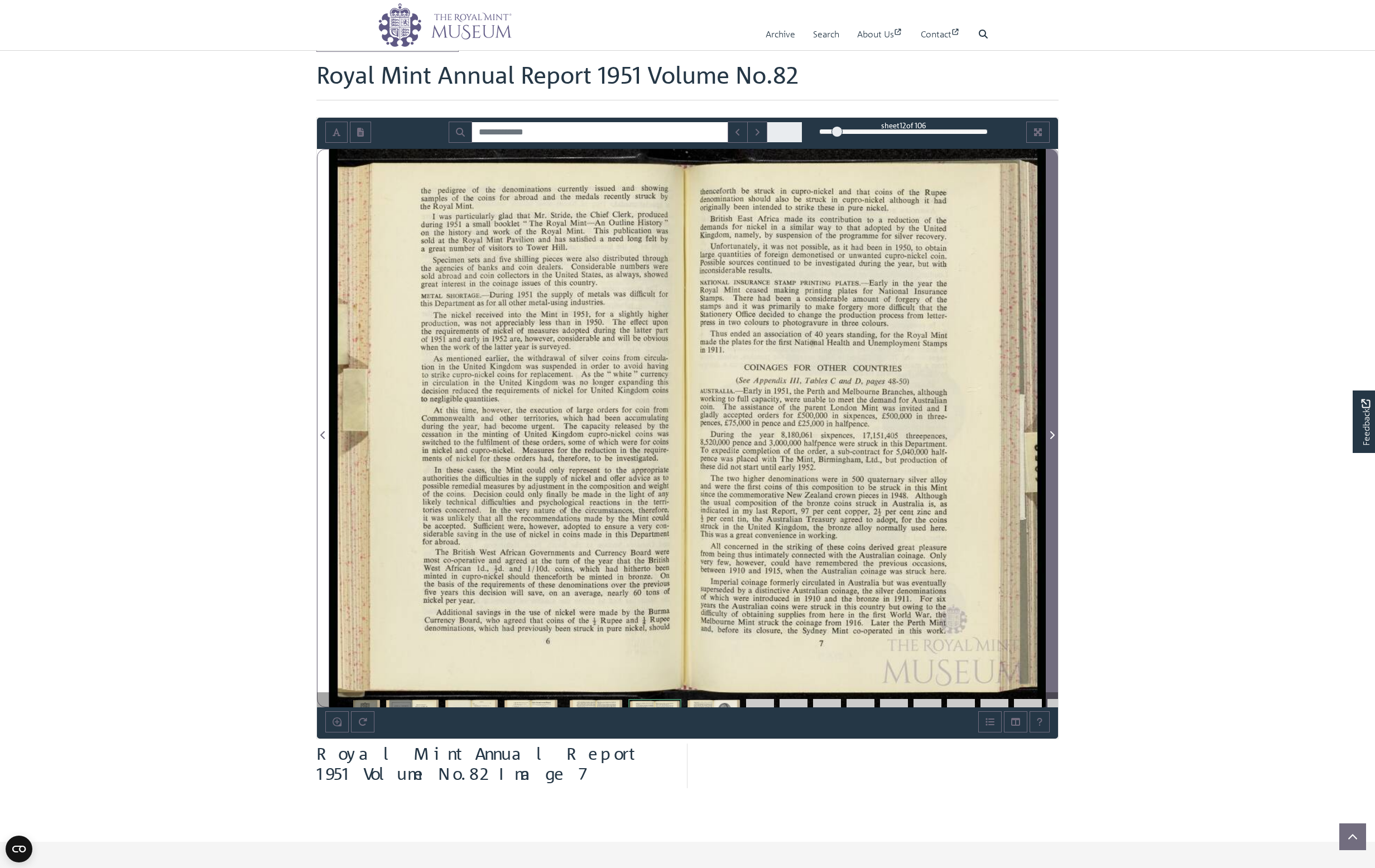
click at [1053, 434] on icon "Next Page" at bounding box center [1052, 435] width 6 height 9
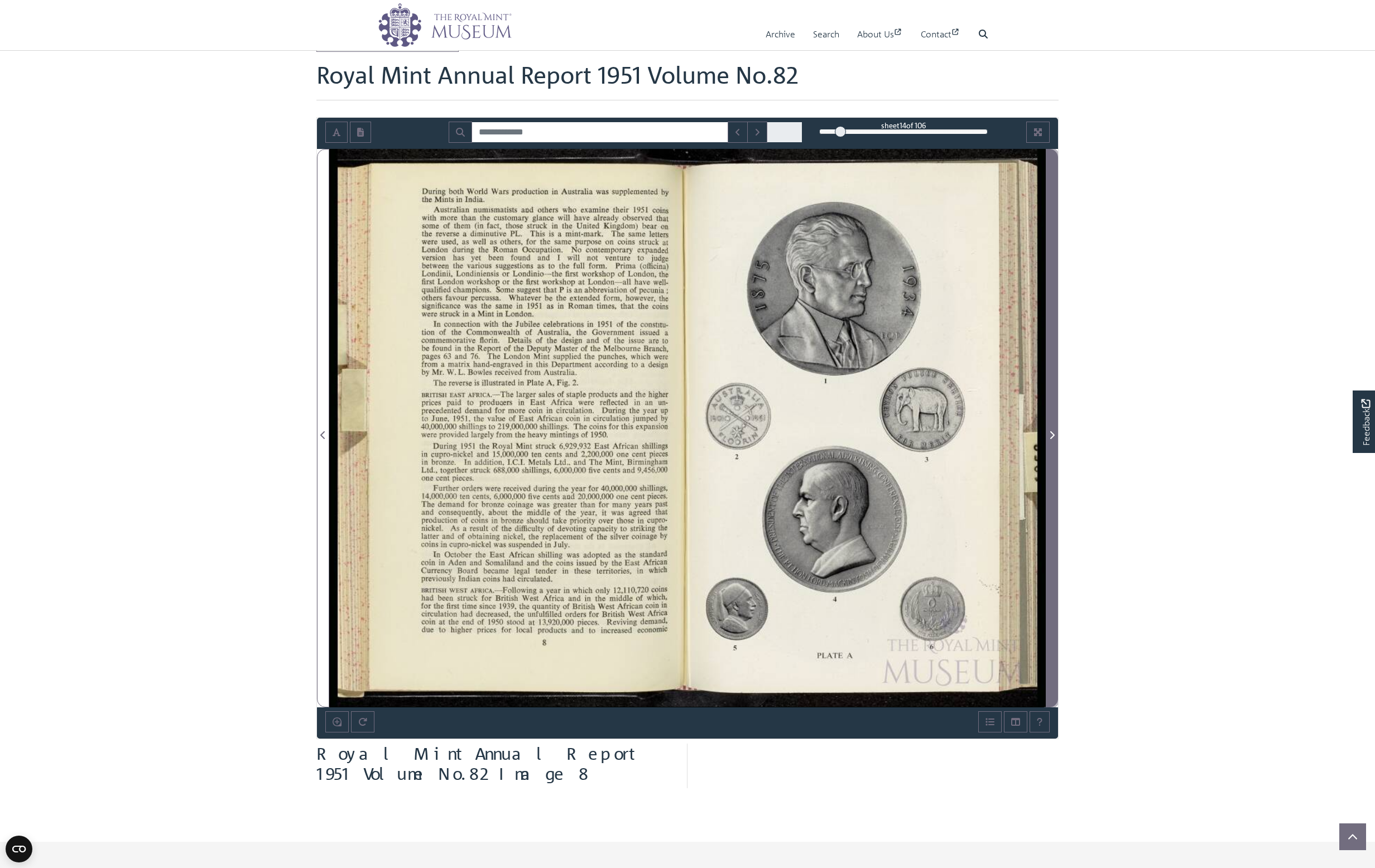
click at [1053, 434] on icon "Next Page" at bounding box center [1052, 435] width 6 height 9
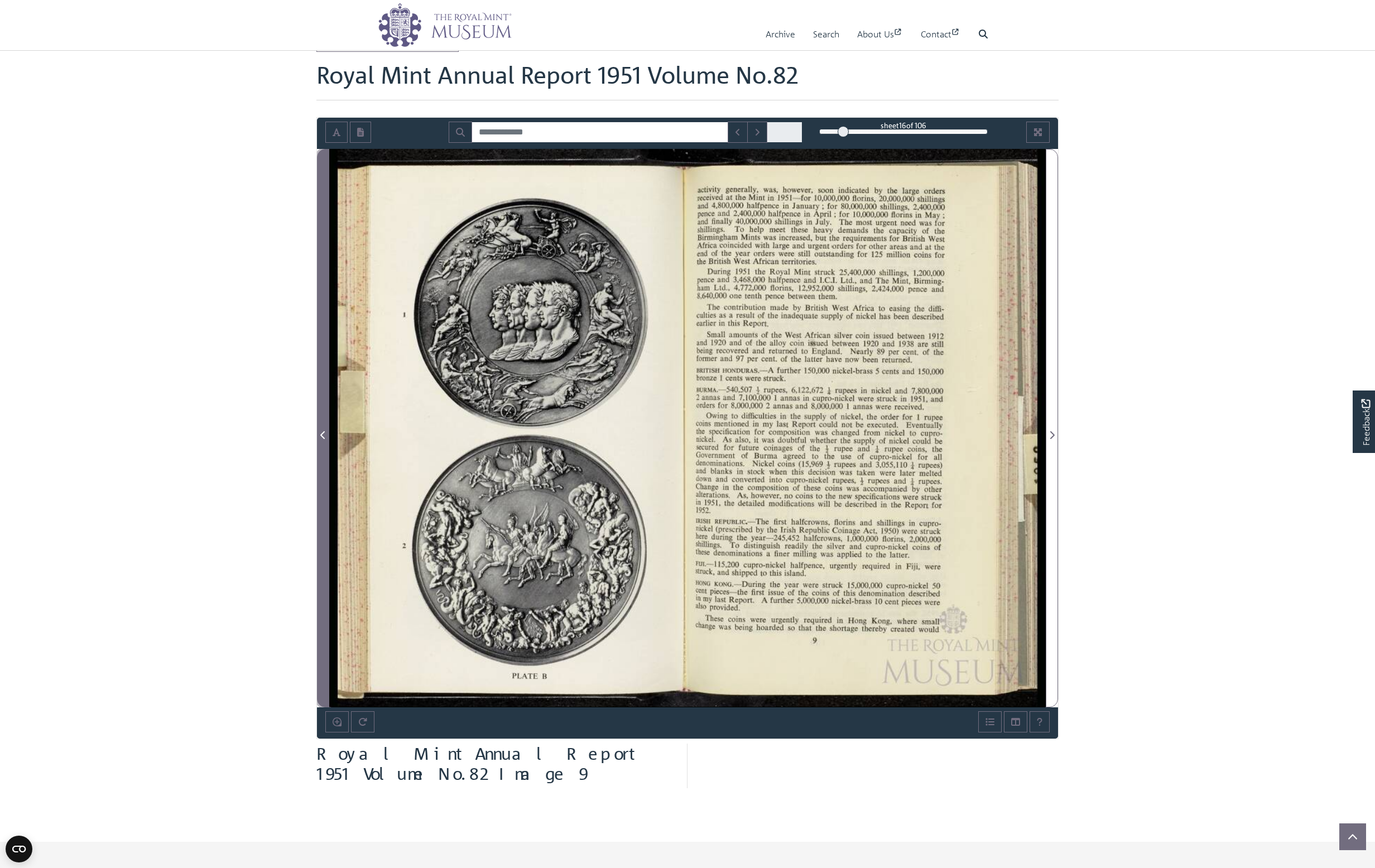
click at [322, 436] on icon "Previous Page" at bounding box center [322, 435] width 5 height 8
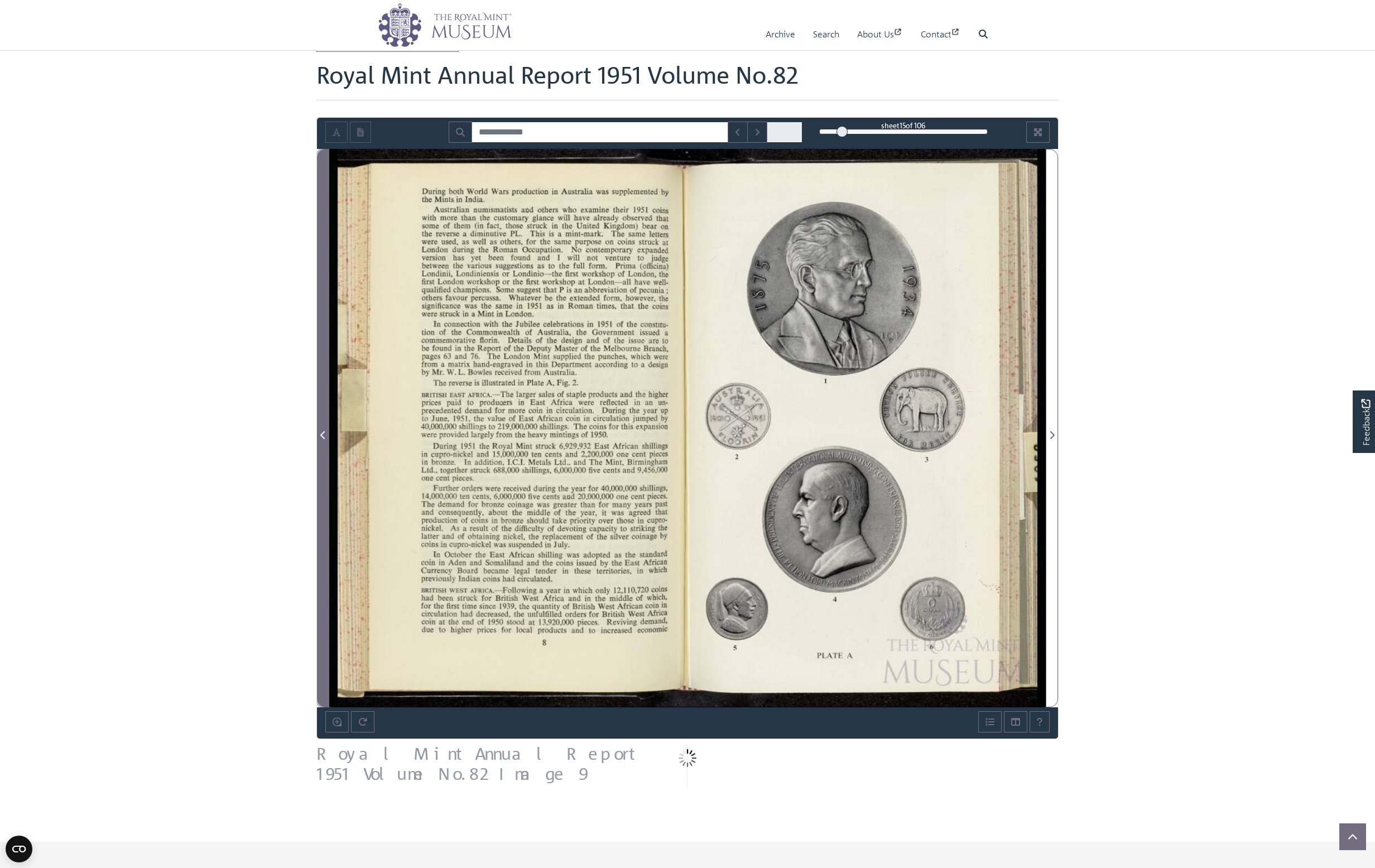
click at [322, 436] on icon "Previous Page" at bounding box center [322, 435] width 5 height 8
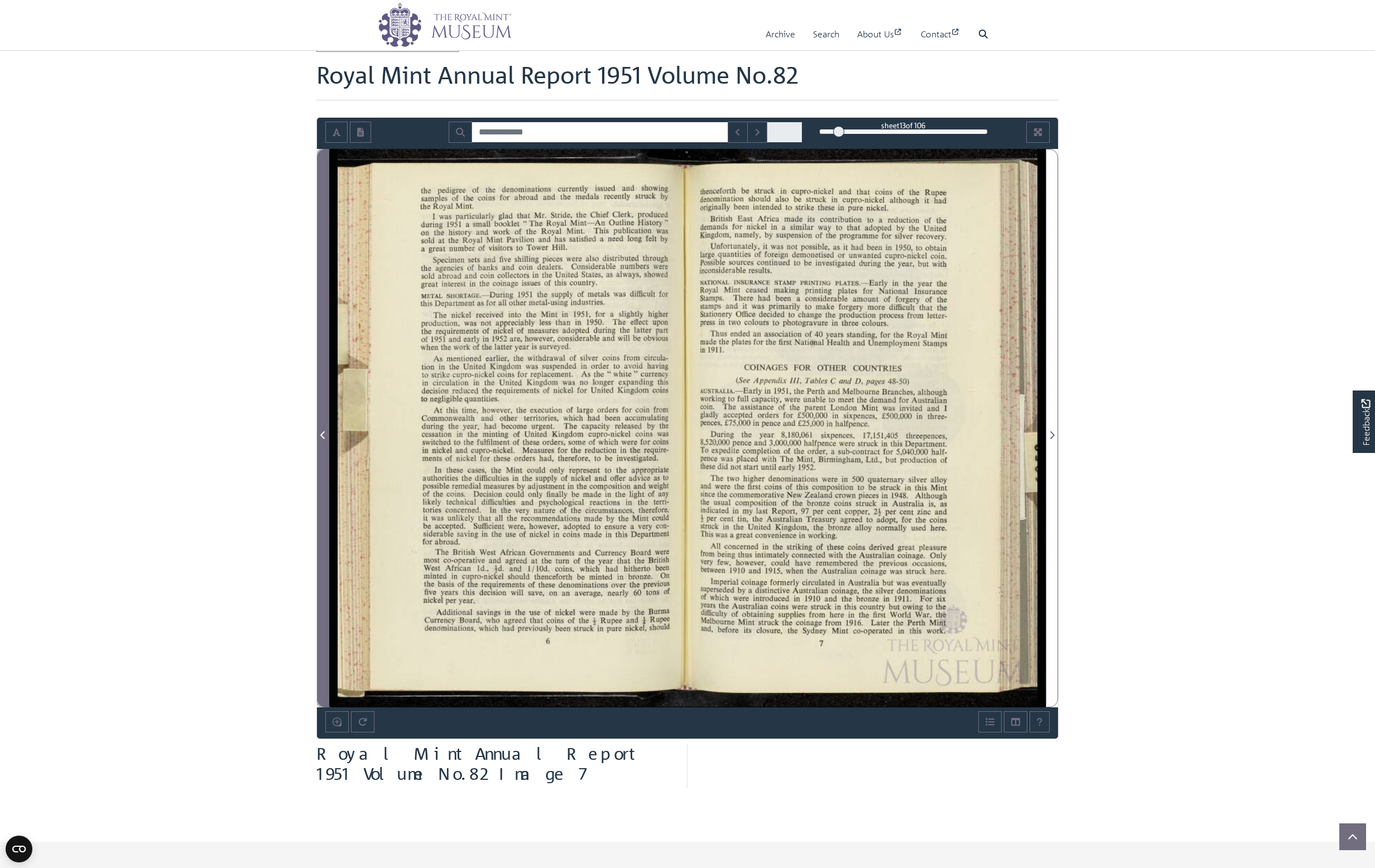
click at [322, 436] on icon "Previous Page" at bounding box center [322, 435] width 5 height 8
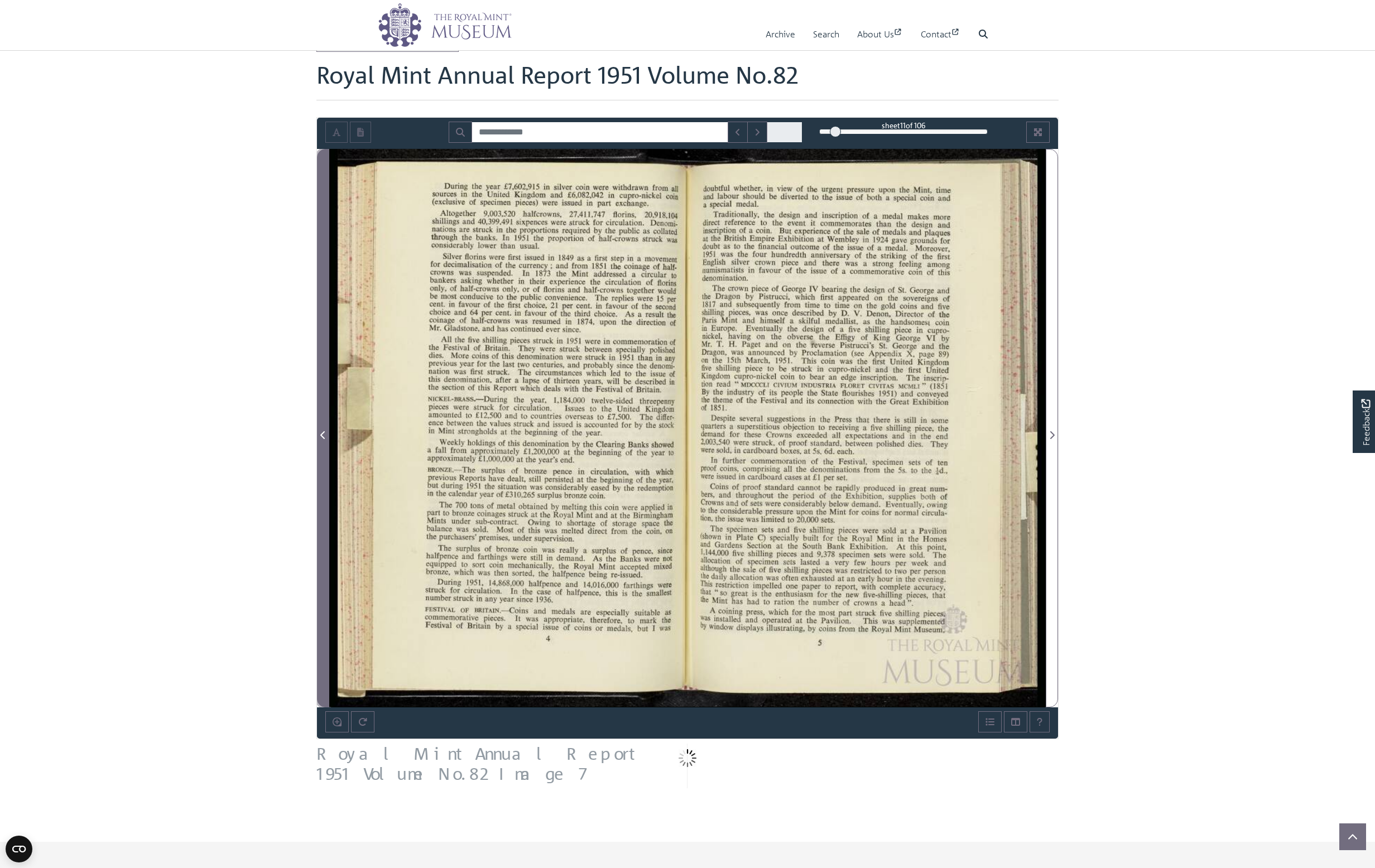
click at [322, 436] on icon "Previous Page" at bounding box center [322, 435] width 5 height 8
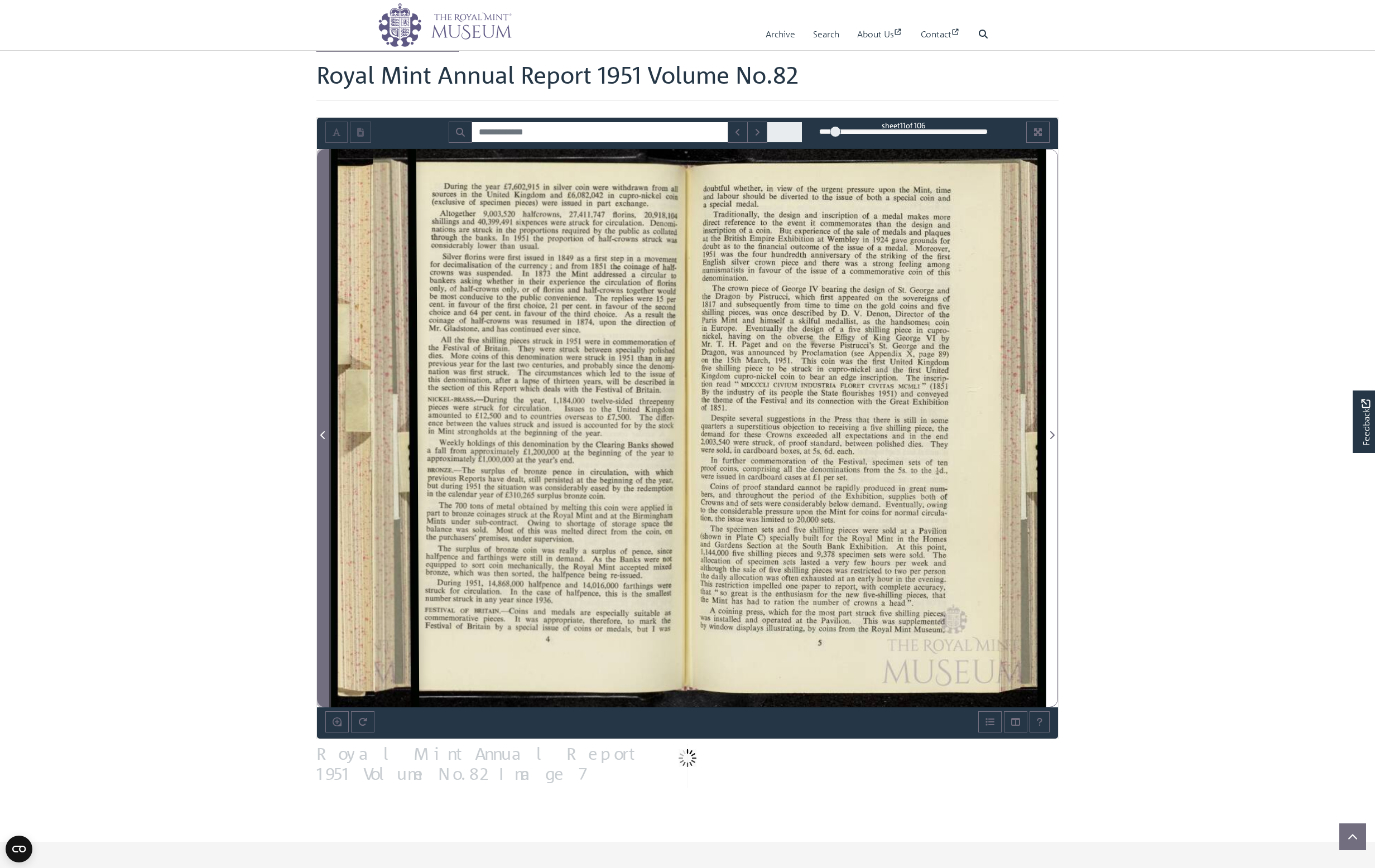
click at [322, 436] on icon "Previous Page" at bounding box center [322, 435] width 5 height 8
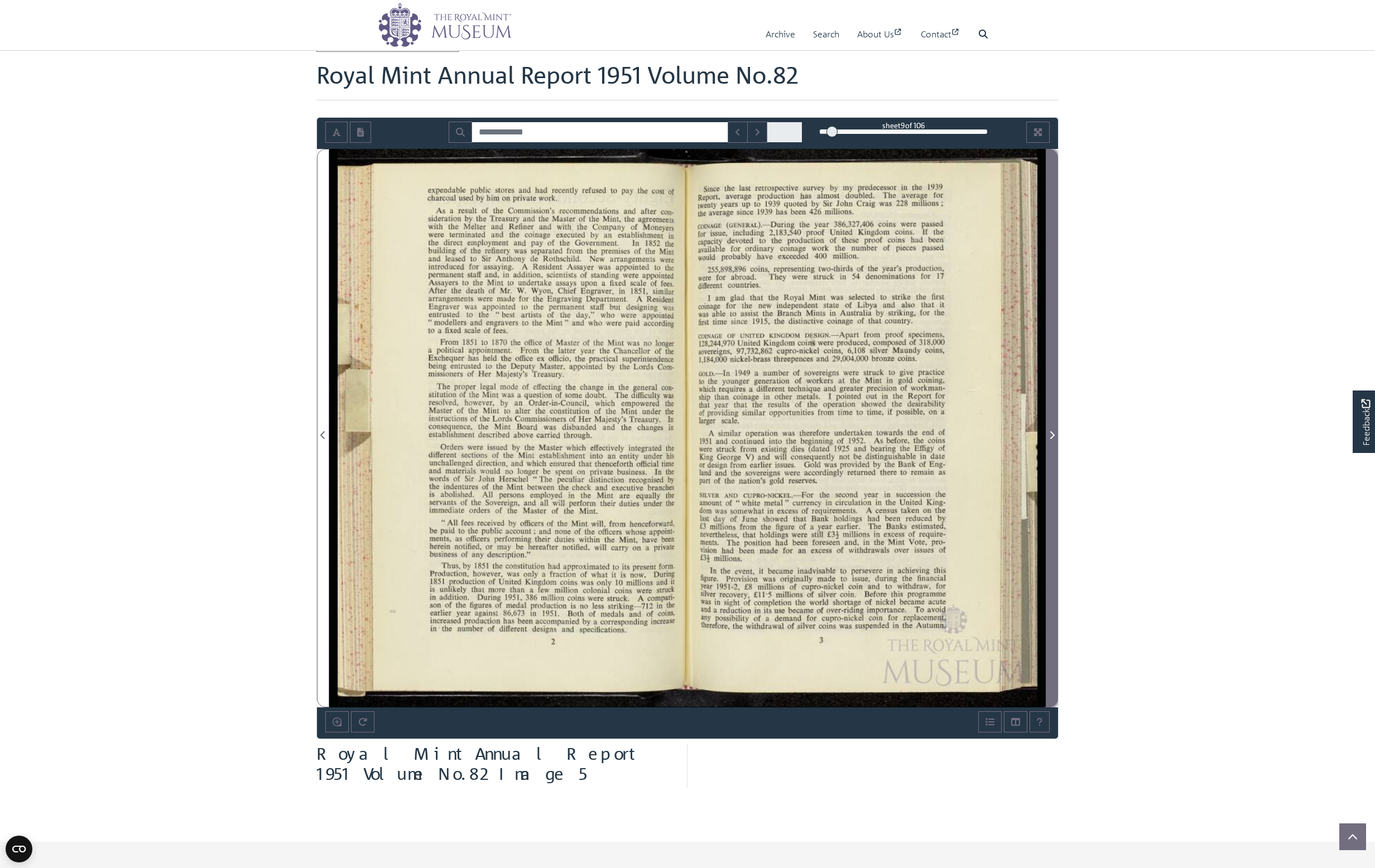
click at [1054, 434] on icon "Next Page" at bounding box center [1053, 435] width 5 height 8
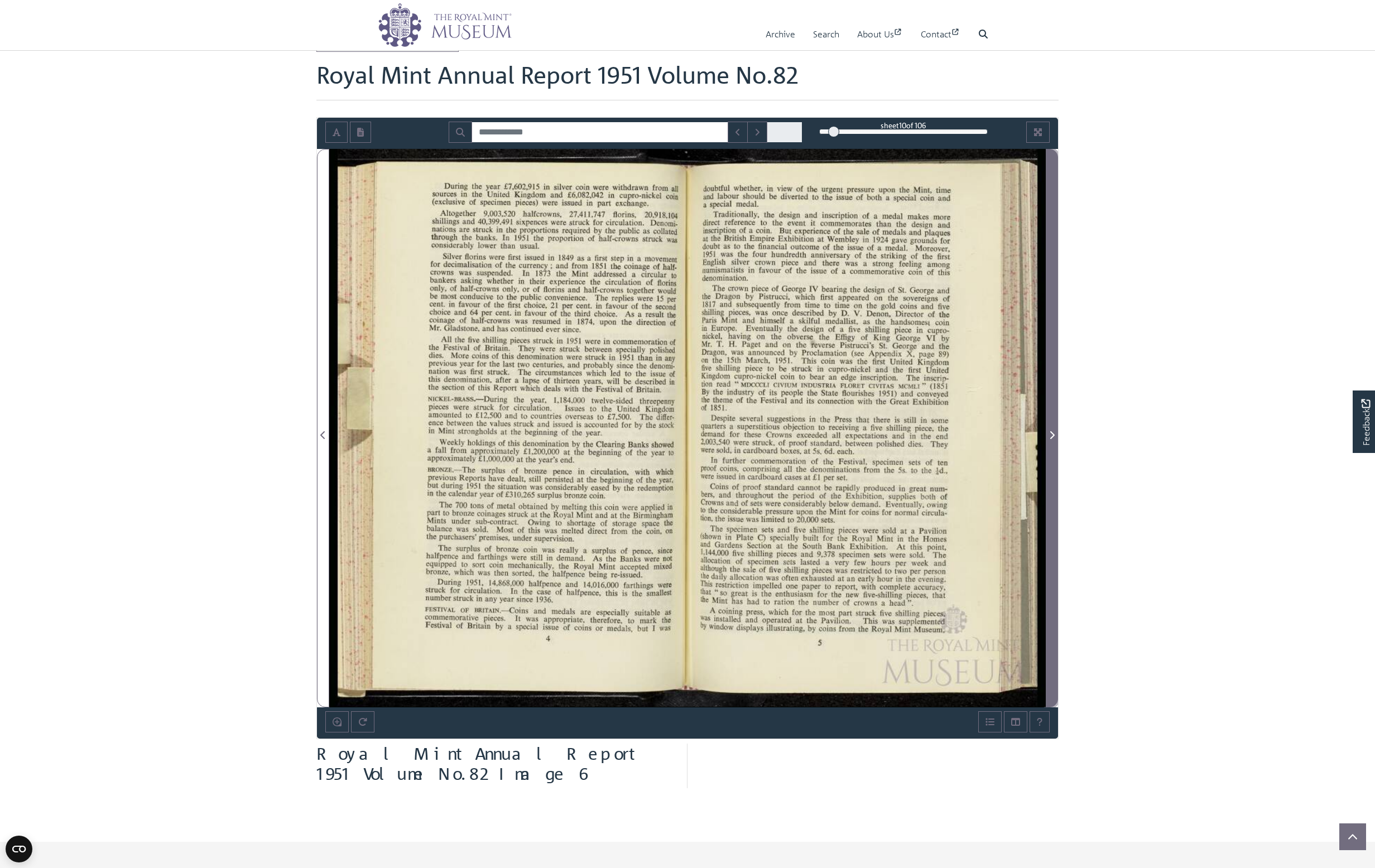
click at [1052, 431] on icon "Next Page" at bounding box center [1053, 435] width 5 height 8
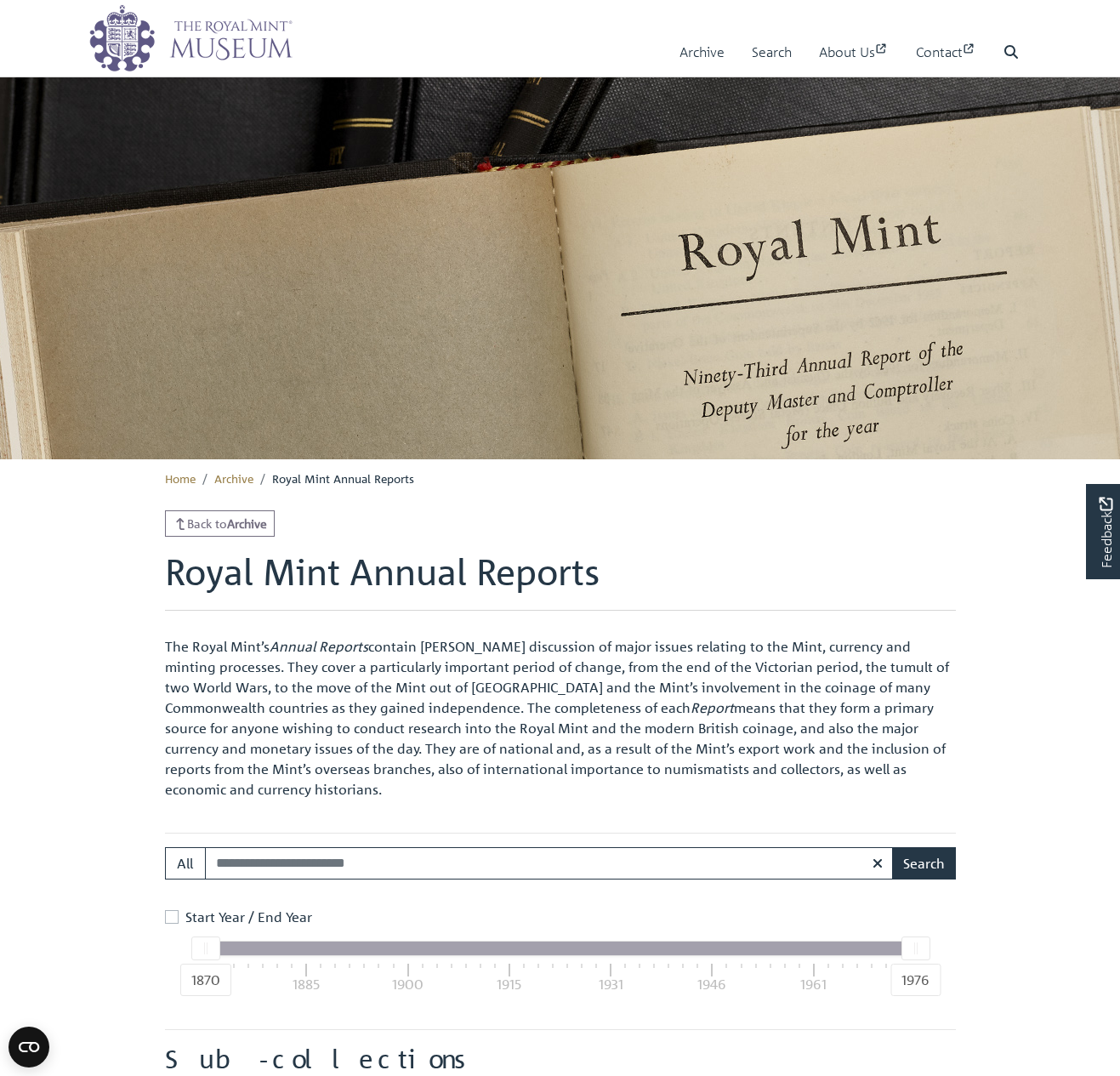
click at [388, 272] on img at bounding box center [560, 267] width 1700 height 383
